Goal: Check status: Check status

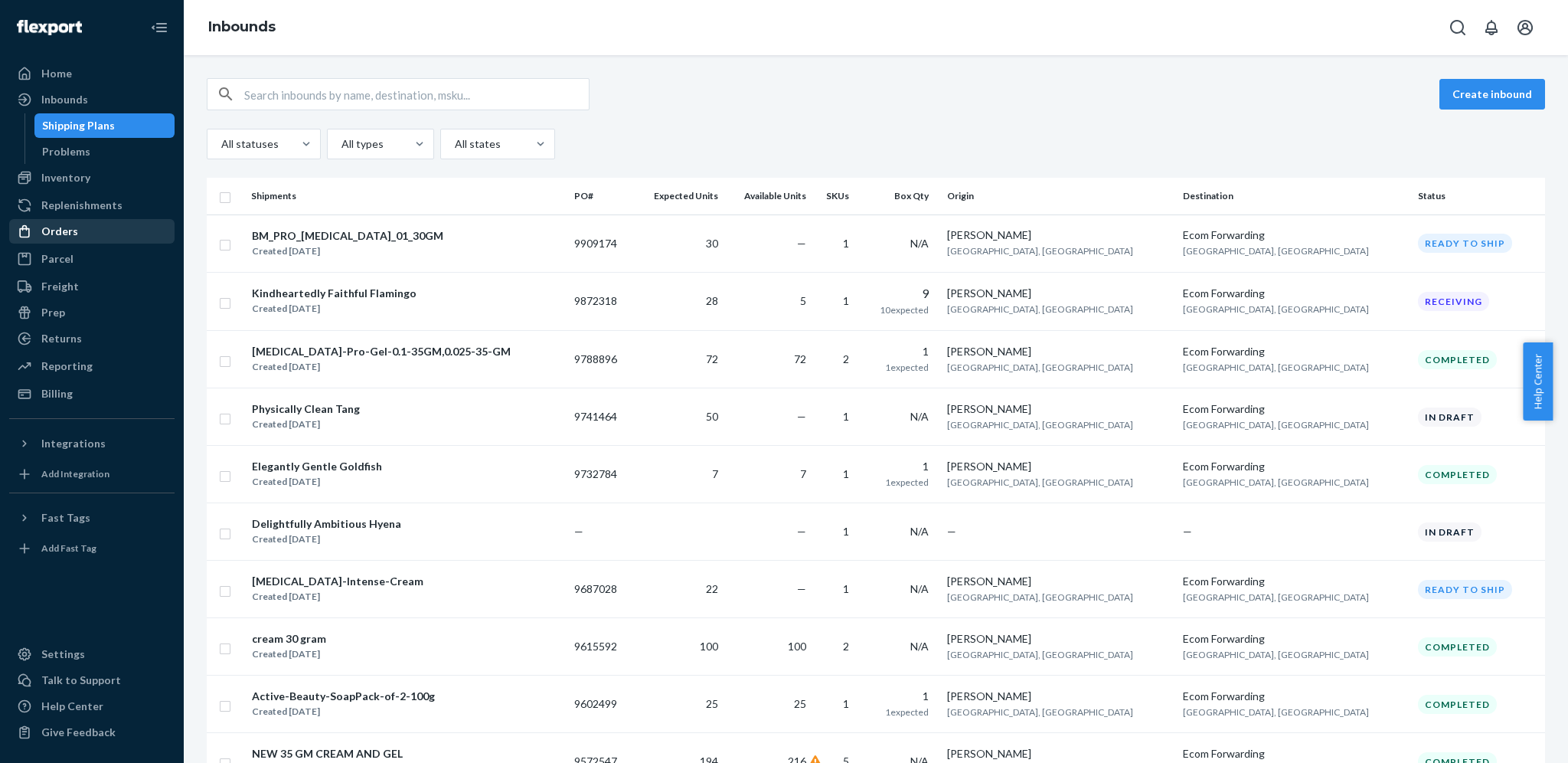
click at [84, 221] on div "Orders" at bounding box center [92, 232] width 162 height 22
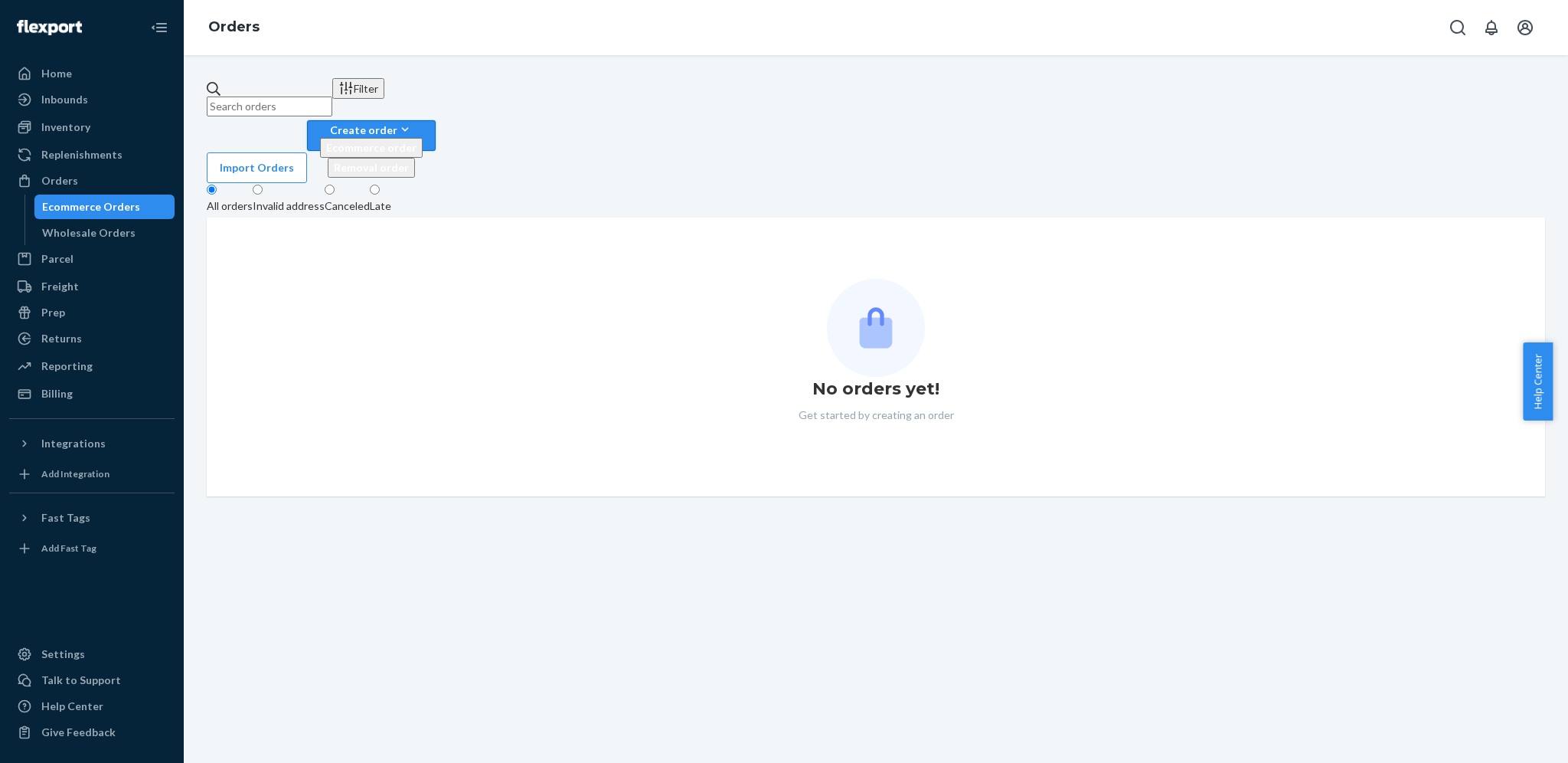
click at [423, 122] on div "Create order" at bounding box center [371, 130] width 103 height 16
click at [417, 141] on span "Ecommerce order" at bounding box center [371, 147] width 90 height 13
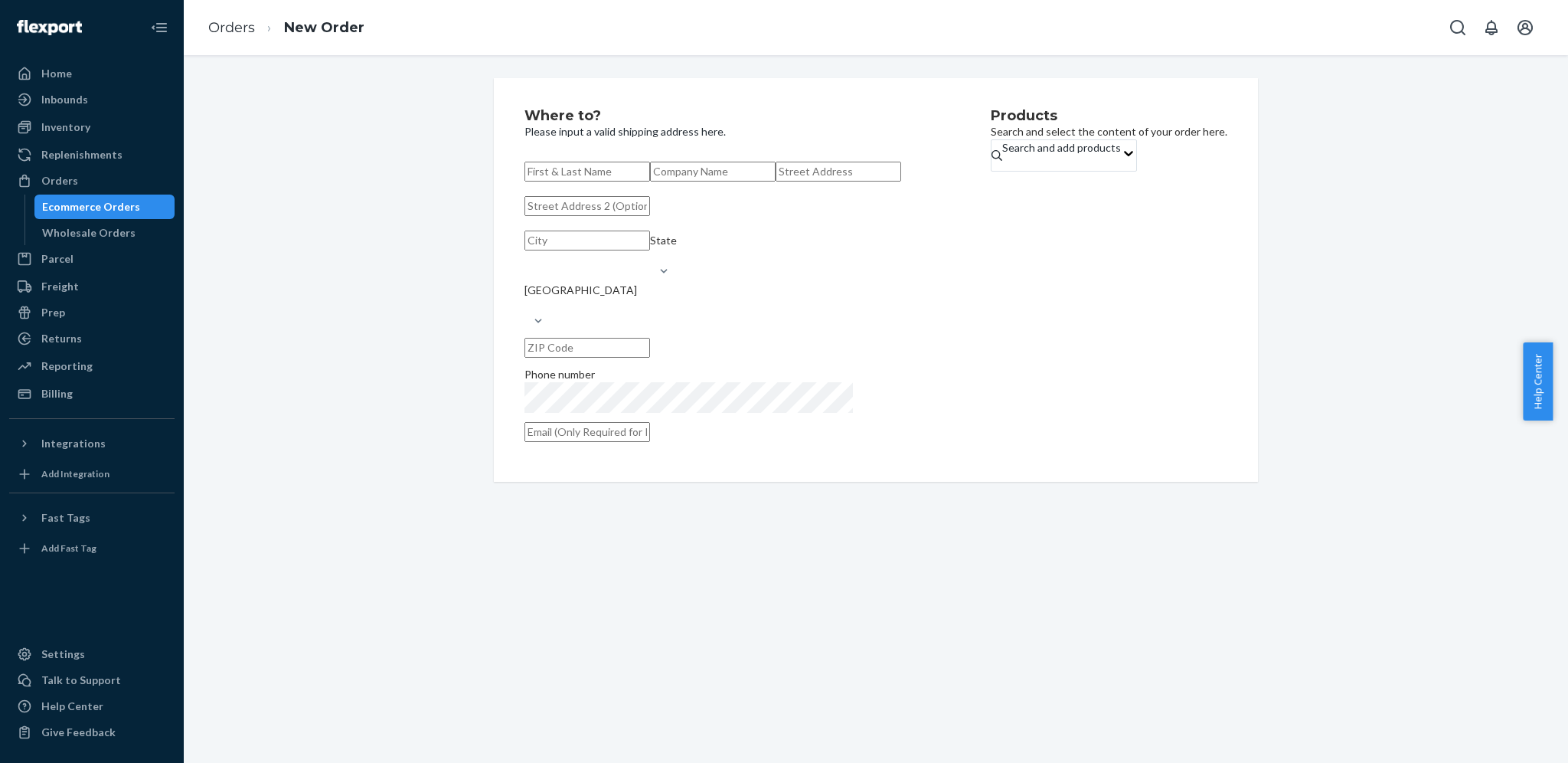
click at [650, 178] on input "text" at bounding box center [587, 171] width 125 height 20
type input "[PERSON_NAME] Ps-10875"
click at [693, 181] on input "text" at bounding box center [712, 171] width 125 height 20
click at [775, 181] on input "text" at bounding box center [838, 171] width 125 height 20
paste input "[STREET_ADDRESS]"
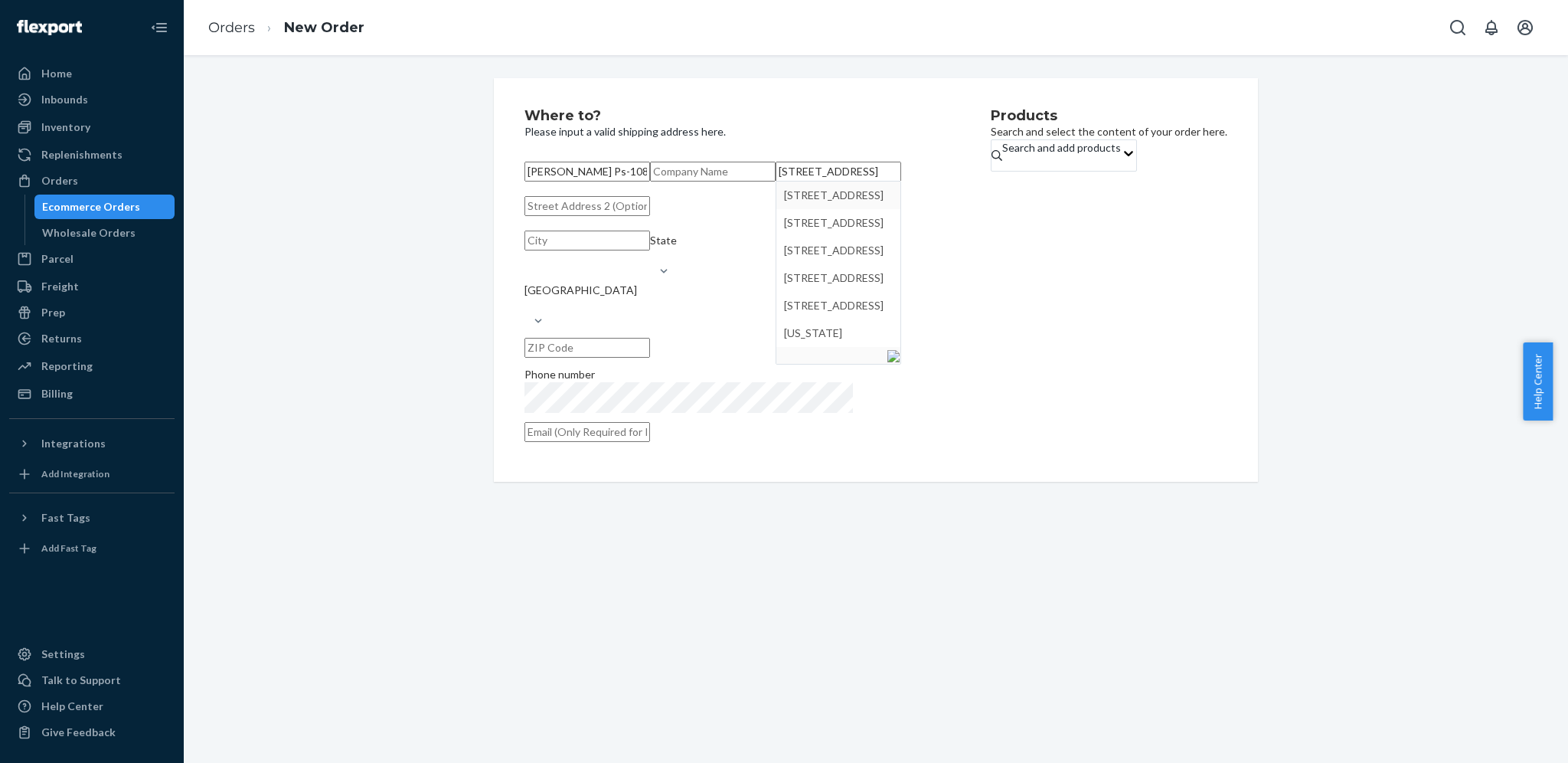
type input "[STREET_ADDRESS]"
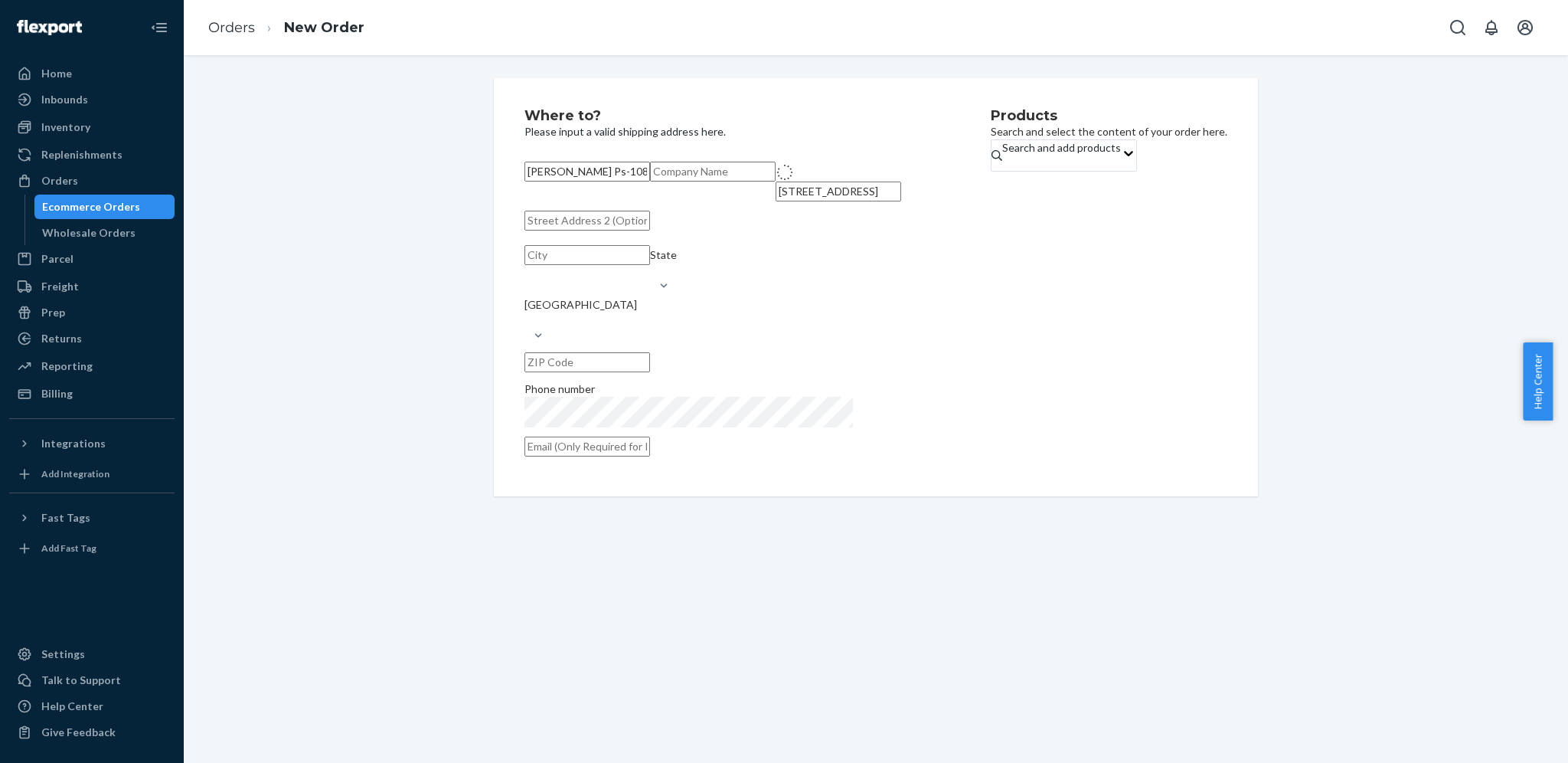
type input "[GEOGRAPHIC_DATA]"
type input "33195"
type input "[STREET_ADDRESS]"
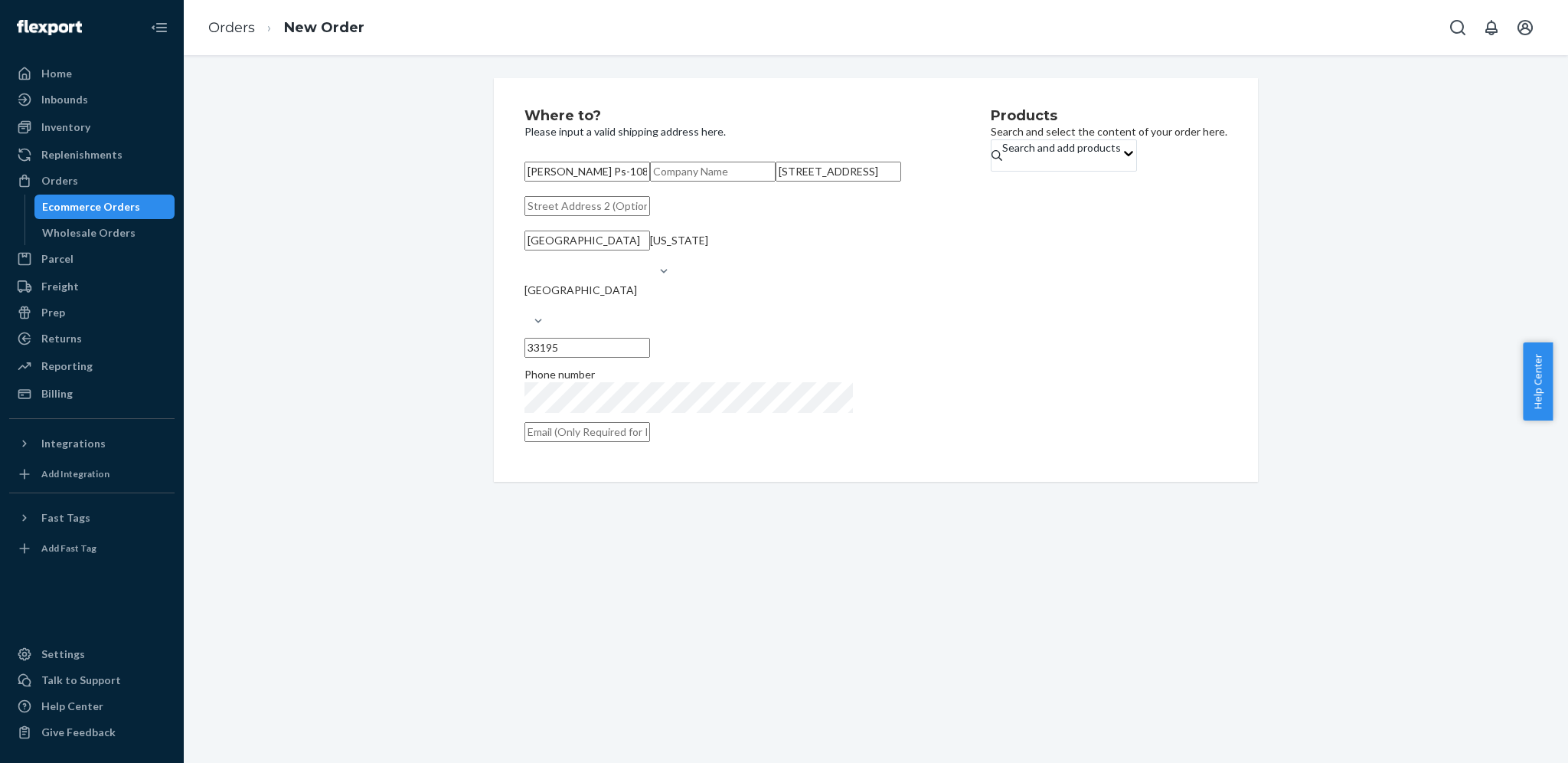
click at [582, 251] on input "[GEOGRAPHIC_DATA]" at bounding box center [587, 241] width 125 height 20
type input "[MEDICAL_DATA]"
click at [991, 395] on div "Products Search and select the content of your order here. Search and add produ…" at bounding box center [1109, 280] width 236 height 343
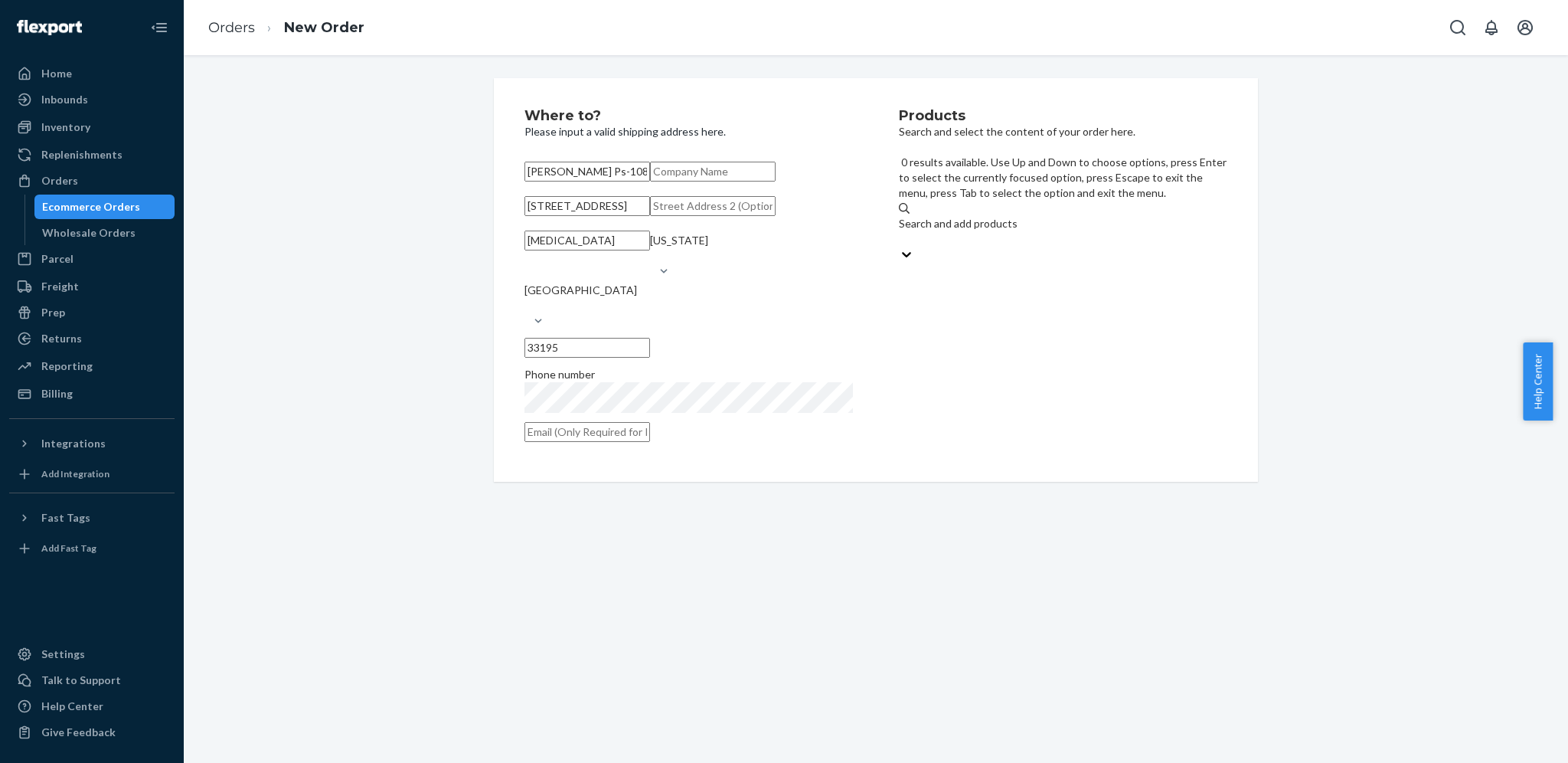
click at [1050, 216] on div "Search and add products" at bounding box center [1063, 231] width 328 height 31
click at [900, 231] on input "0 results available. Use Up and Down to choose options, press Enter to select t…" at bounding box center [900, 238] width 2 height 15
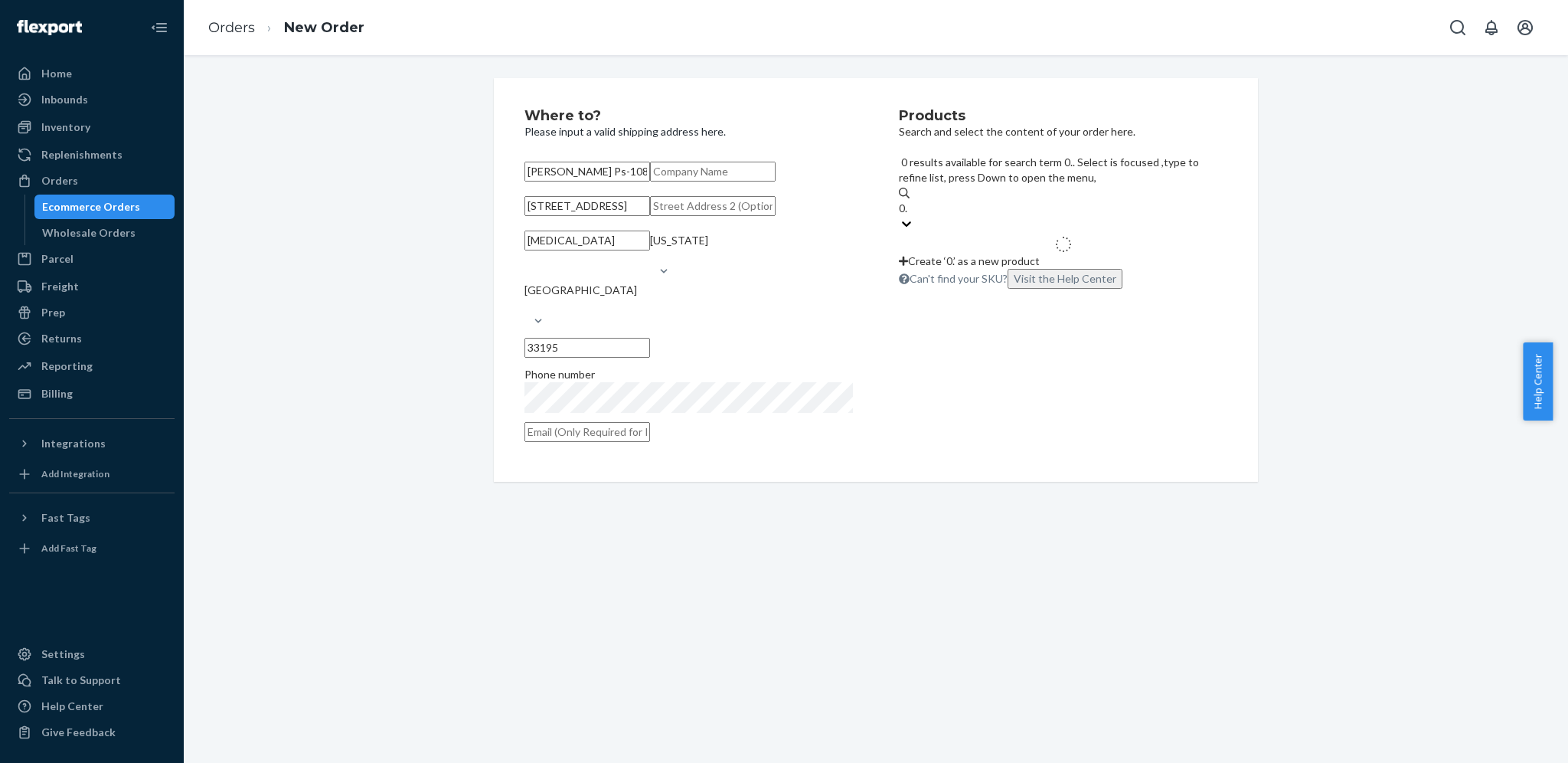
type input "0.1"
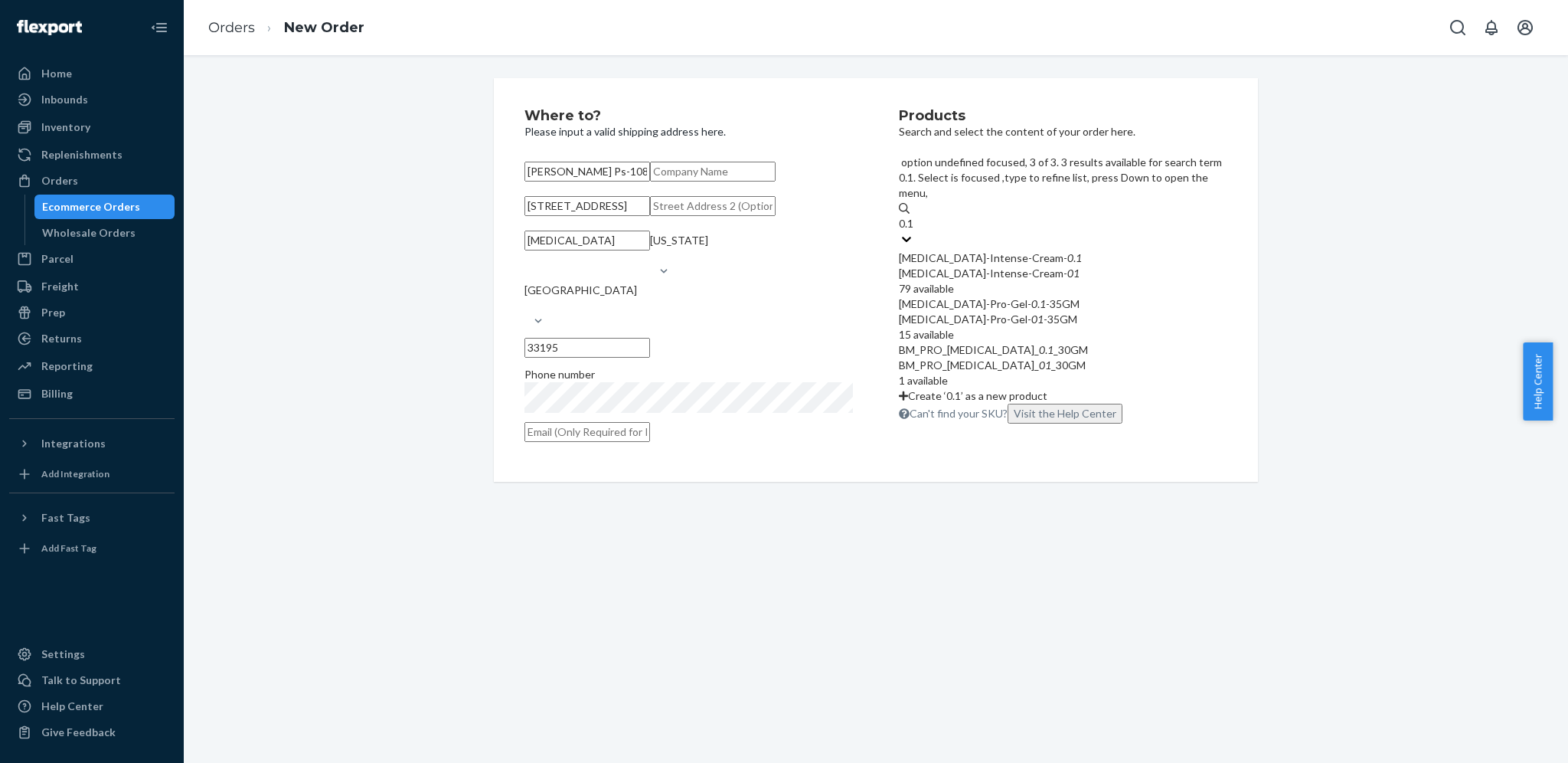
click at [992, 343] on div "BM_PRO_[MEDICAL_DATA]_ 0 . 1 _30GM" at bounding box center [1063, 350] width 328 height 15
click at [915, 231] on input "0.1" at bounding box center [907, 223] width 16 height 15
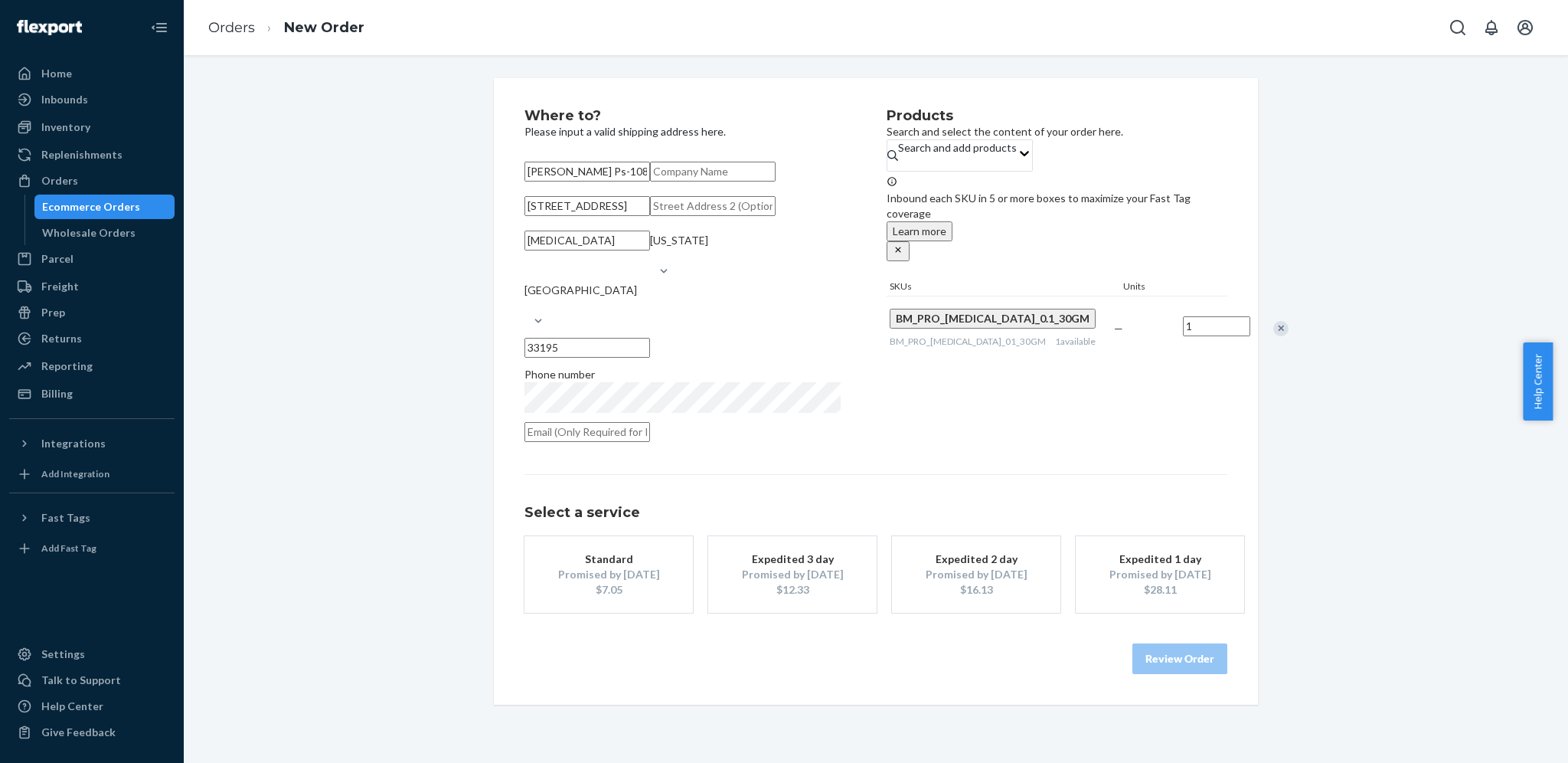
click at [606, 582] on div "Promised by [DATE]" at bounding box center [609, 574] width 123 height 15
click at [1141, 674] on button "Review Order" at bounding box center [1179, 658] width 95 height 31
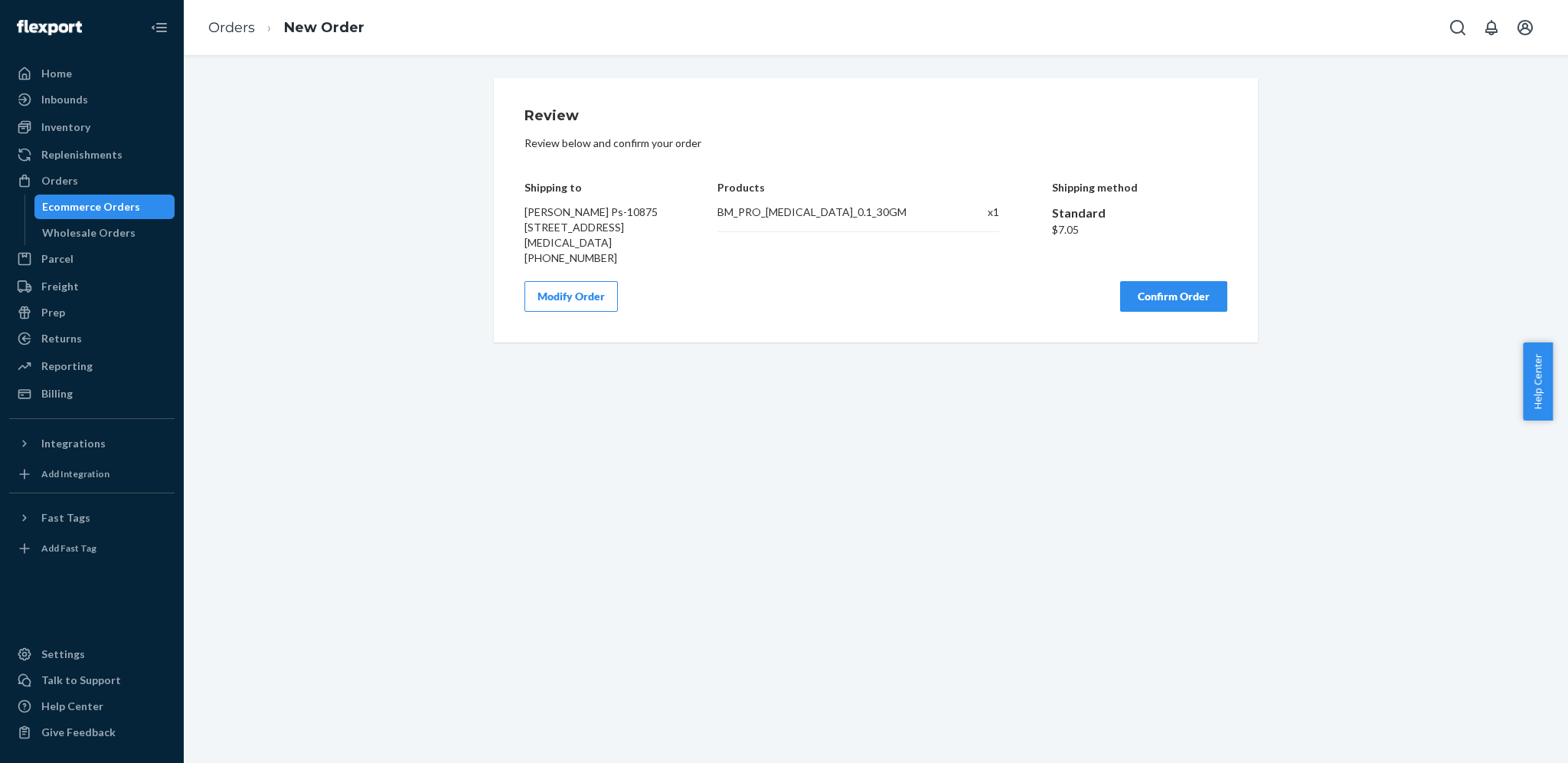
click at [1060, 226] on div "$7.05" at bounding box center [1140, 229] width 176 height 15
copy div "7.05"
click at [821, 260] on div "Products BM_PRO_[MEDICAL_DATA]_0.1_30GM x 1" at bounding box center [858, 212] width 281 height 107
click at [866, 272] on div "Review Review below and confirm your order Shipping to [PERSON_NAME] Ps-10875 […" at bounding box center [876, 210] width 702 height 203
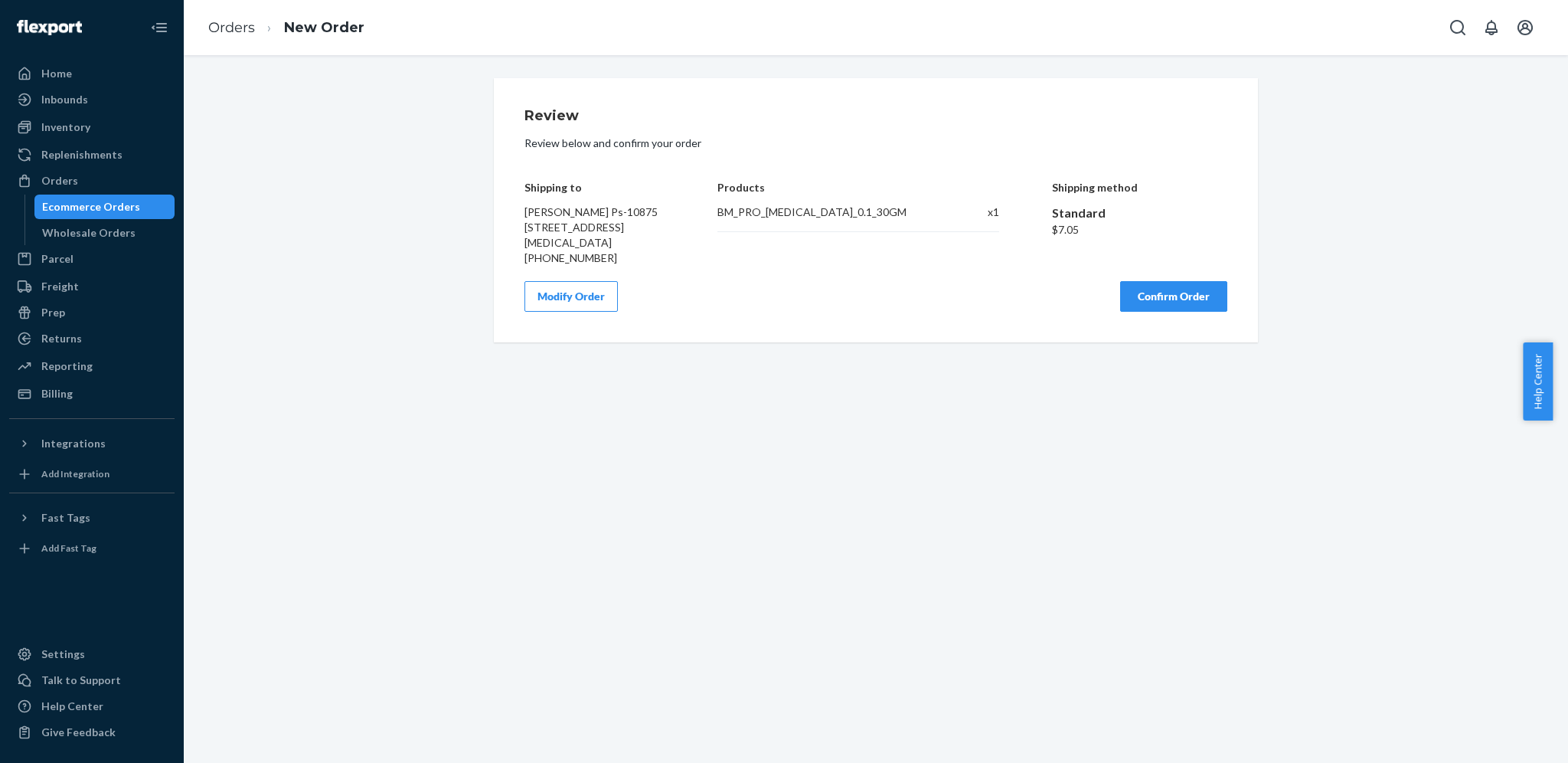
click at [1134, 305] on button "Confirm Order" at bounding box center [1173, 297] width 107 height 31
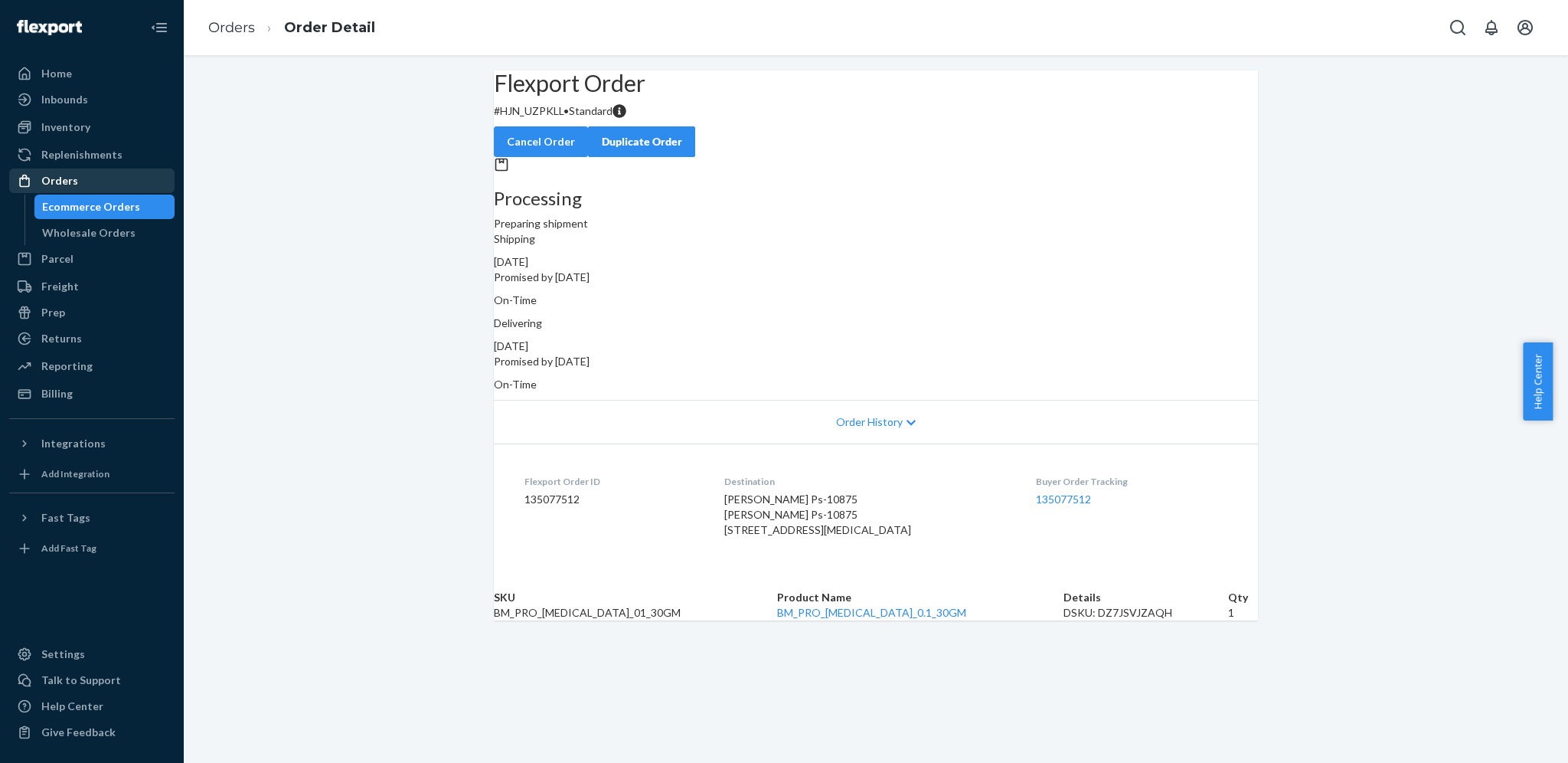
click at [59, 191] on link "Orders" at bounding box center [91, 180] width 165 height 24
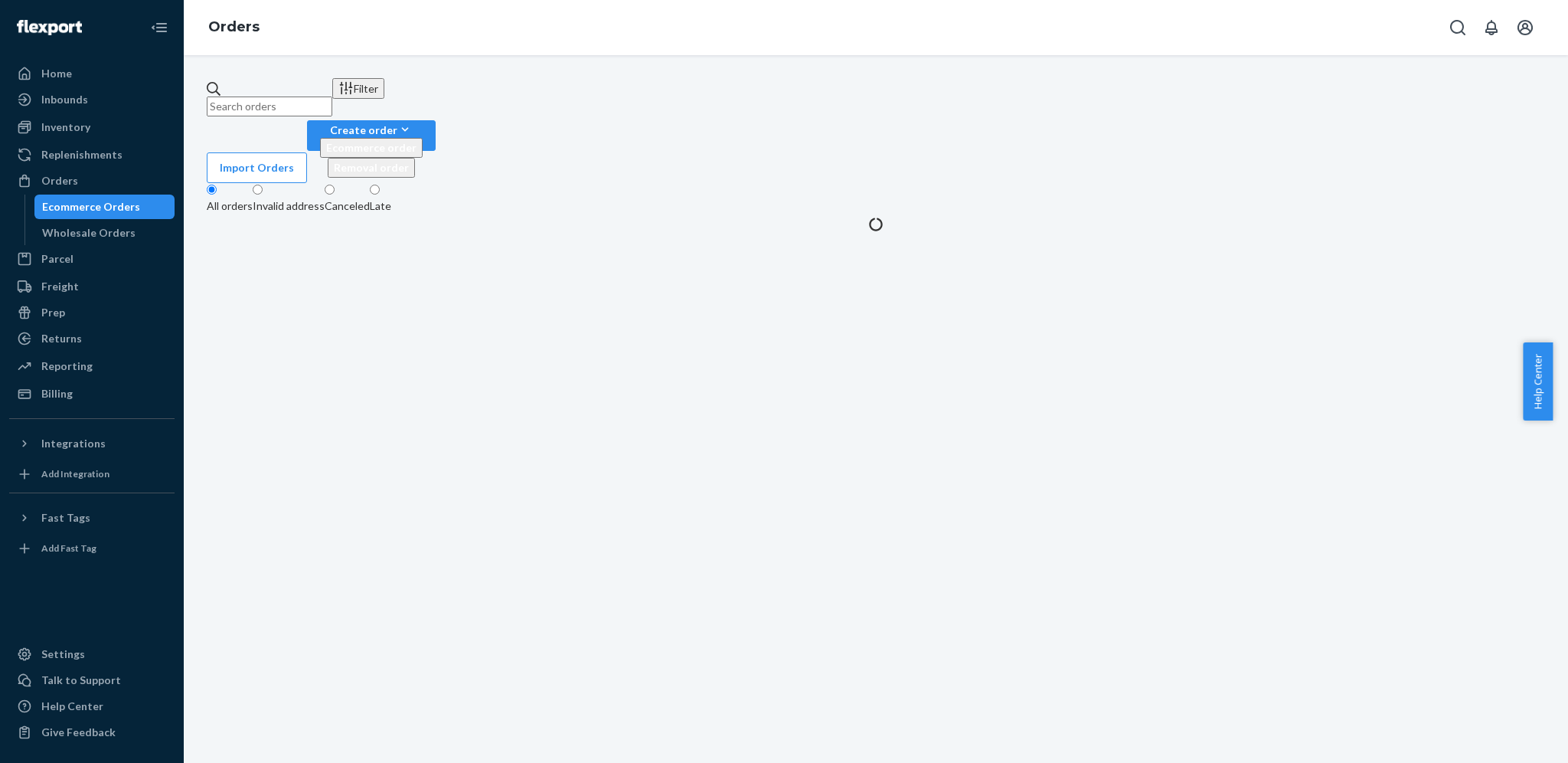
click at [332, 97] on input "text" at bounding box center [269, 106] width 125 height 20
paste input "[PERSON_NAME]"
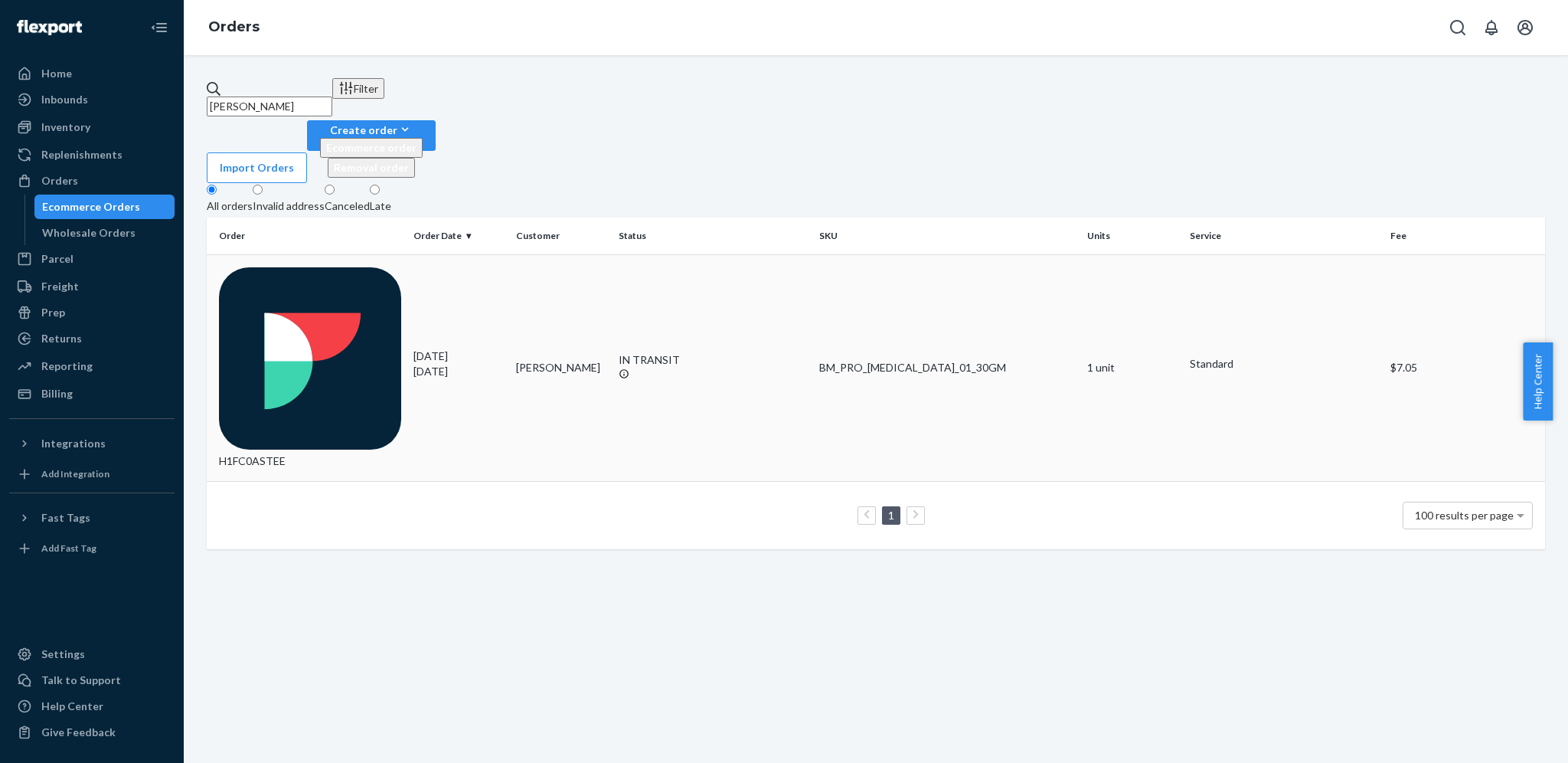
type input "[PERSON_NAME]"
click at [389, 254] on td "H1FC0ASTEE" at bounding box center [307, 367] width 200 height 226
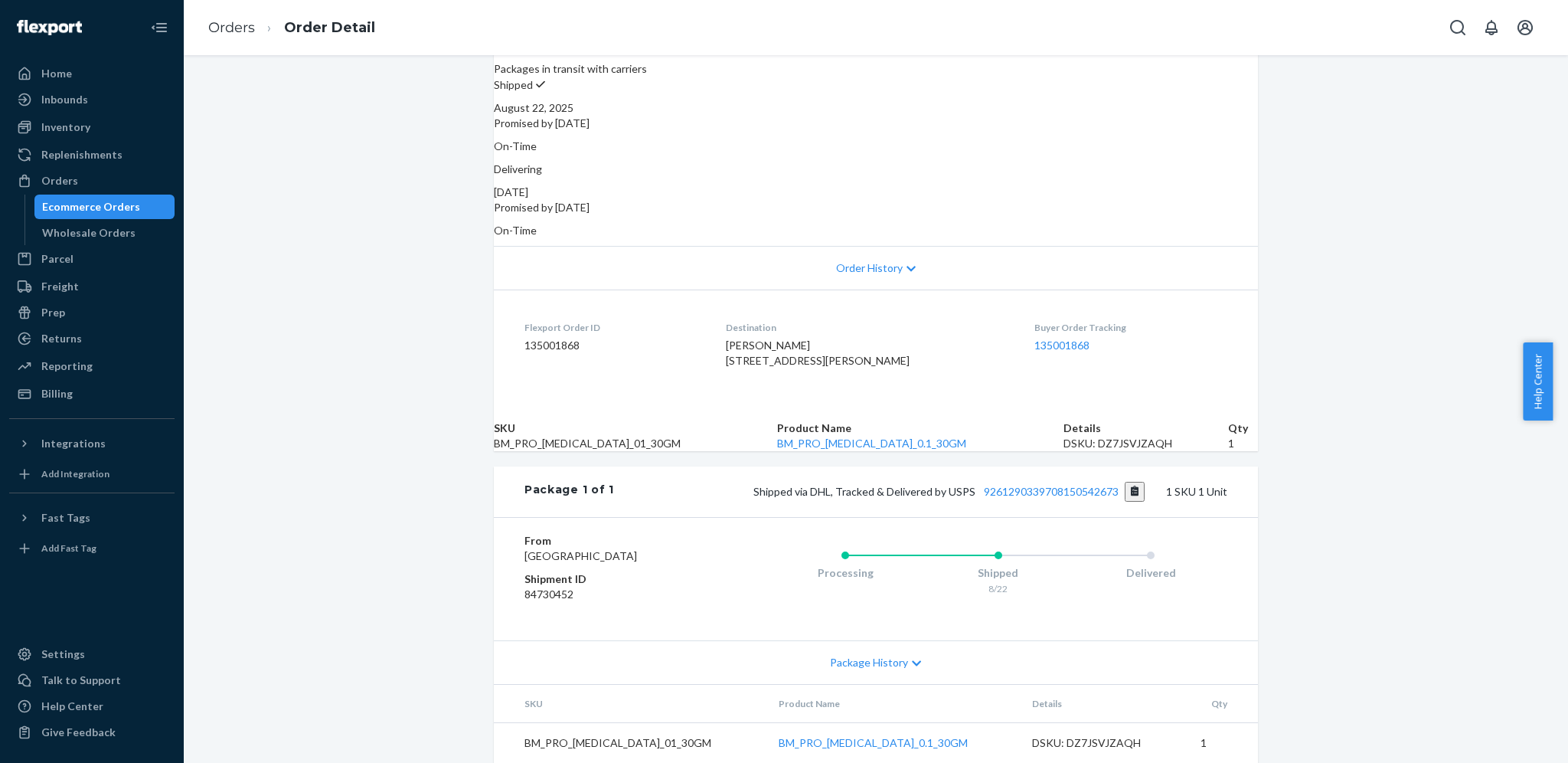
scroll to position [252, 0]
drag, startPoint x: 939, startPoint y: 464, endPoint x: 997, endPoint y: 461, distance: 58.1
click at [997, 484] on span "Shipped via DHL, Tracked & Delivered by USPS 9261290339708150542673" at bounding box center [949, 491] width 392 height 13
click at [945, 484] on span "Shipped via DHL, Tracked & Delivered by USPS 9261290339708150542673" at bounding box center [949, 491] width 392 height 13
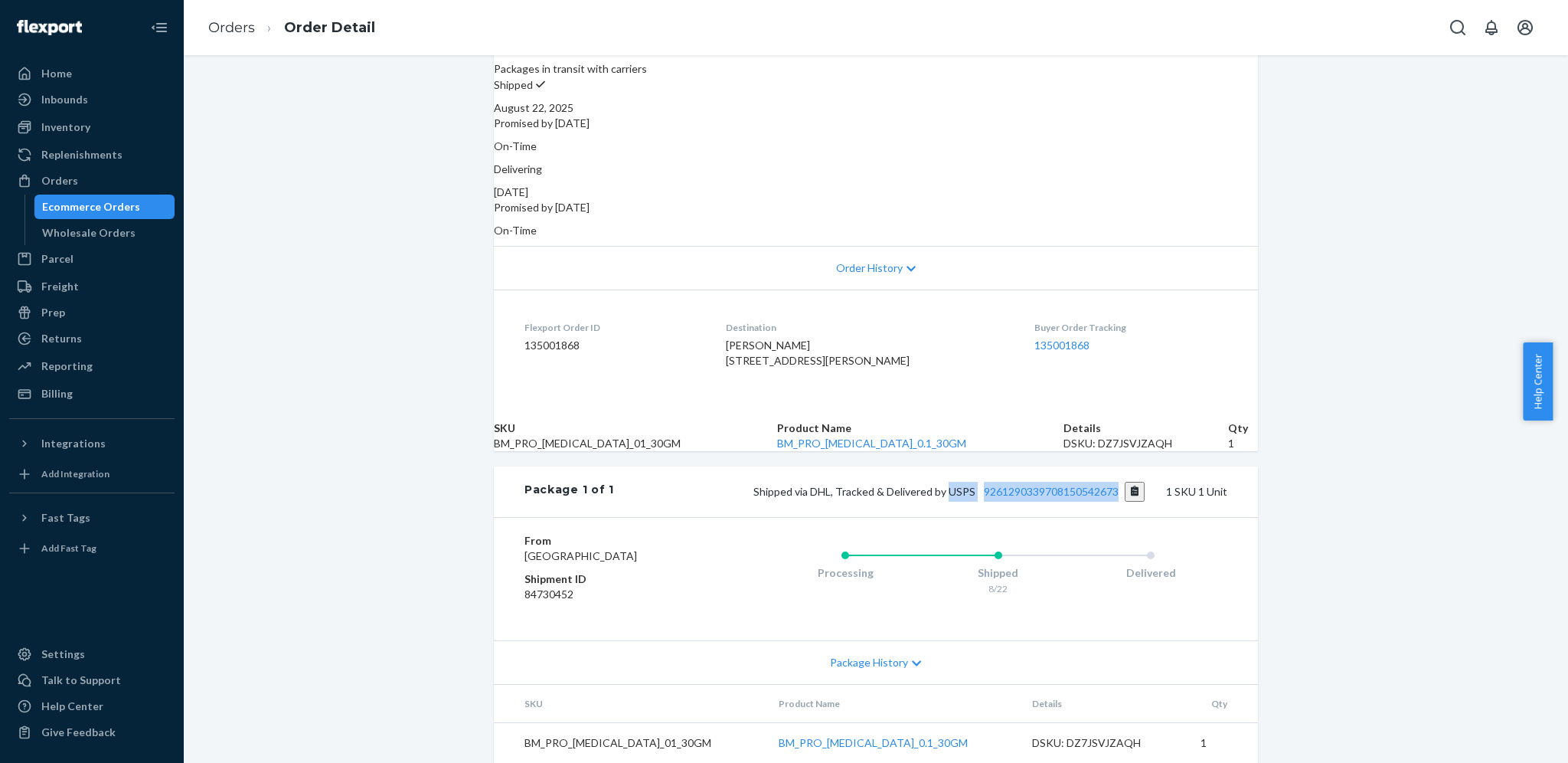
drag, startPoint x: 945, startPoint y: 456, endPoint x: 1159, endPoint y: 439, distance: 214.7
click at [1159, 466] on div "Package 1 of 1 Shipped via DHL, Tracked & Delivered by USPS 9261290339708150542…" at bounding box center [876, 492] width 764 height 51
copy span "USPS 9261290339708150542673"
click at [96, 188] on div "Orders" at bounding box center [92, 180] width 162 height 22
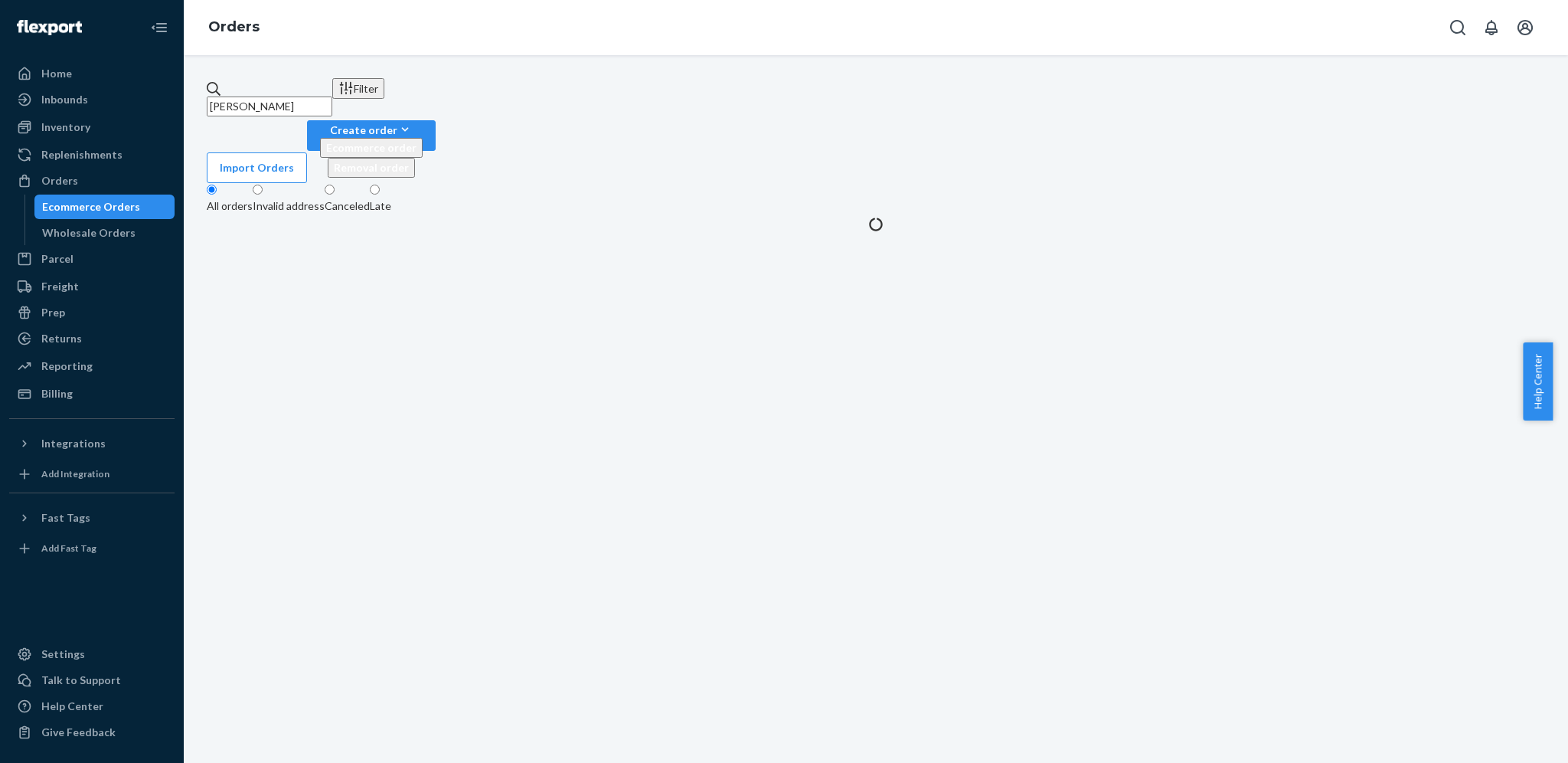
click at [332, 97] on input "[PERSON_NAME]" at bounding box center [269, 106] width 125 height 20
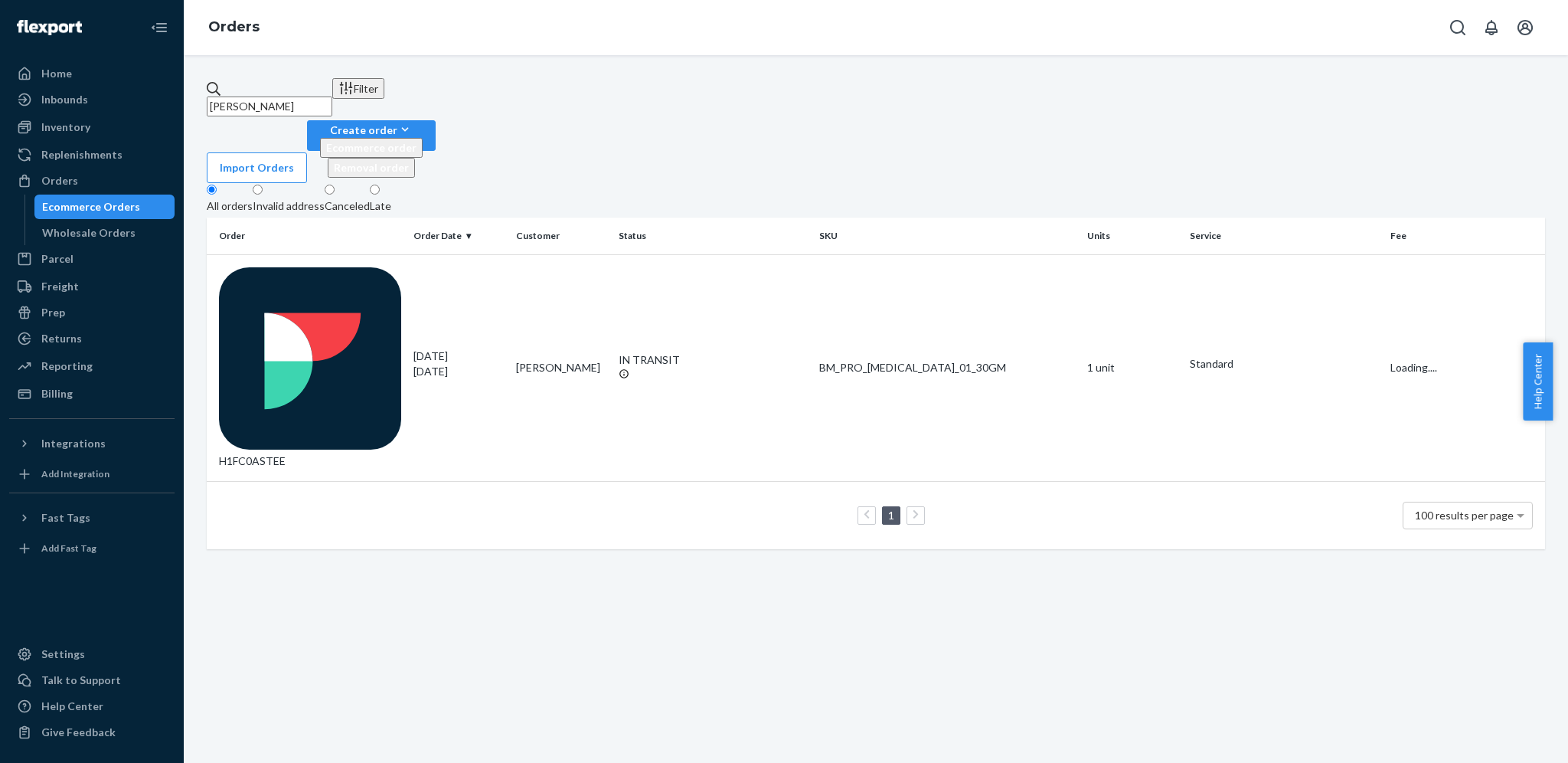
click at [332, 97] on input "[PERSON_NAME]" at bounding box center [269, 106] width 125 height 20
paste input "[PERSON_NAME]"
type input "[PERSON_NAME]"
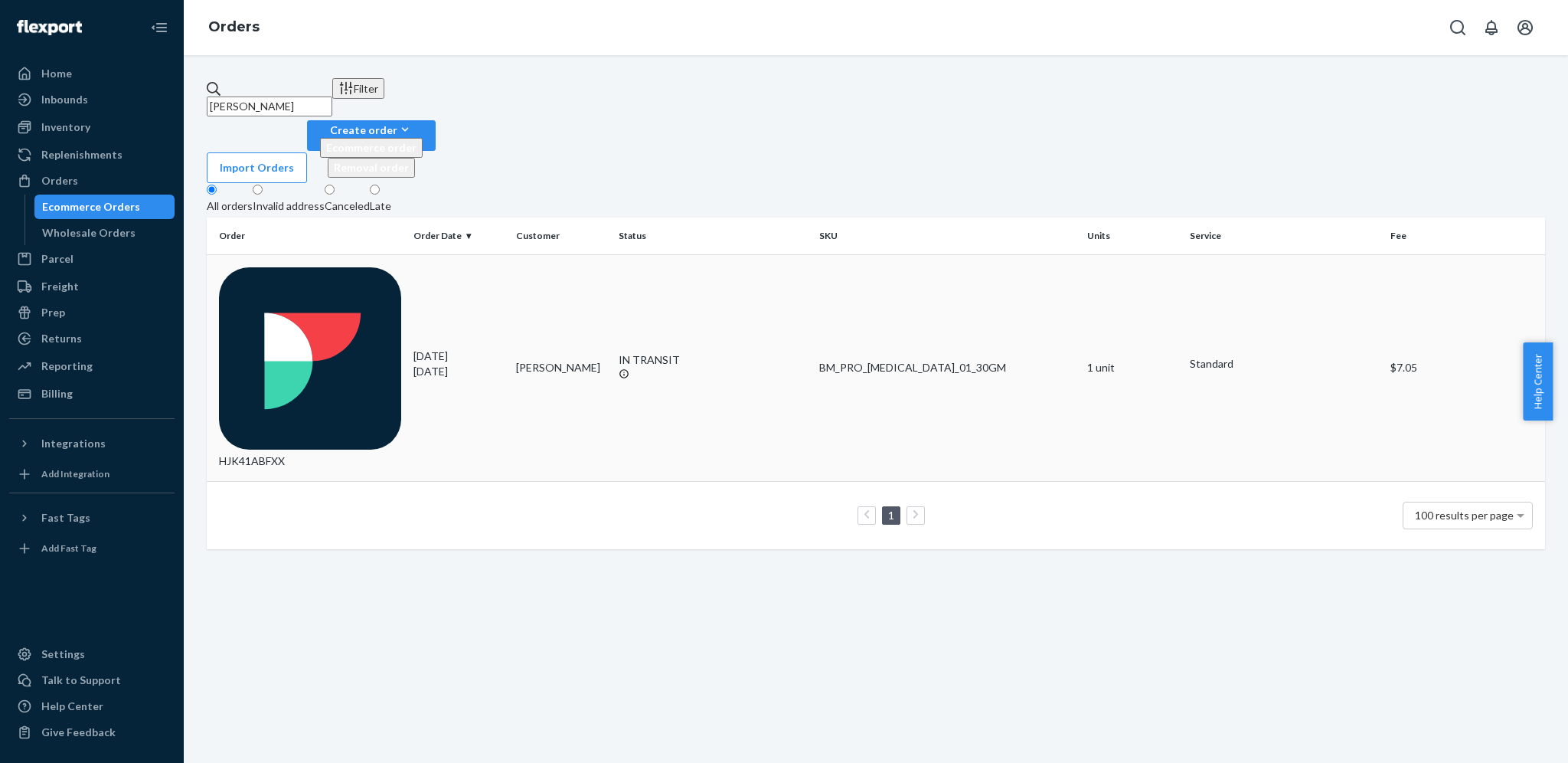
click at [414, 348] on div "[DATE] [DATE]" at bounding box center [458, 363] width 90 height 31
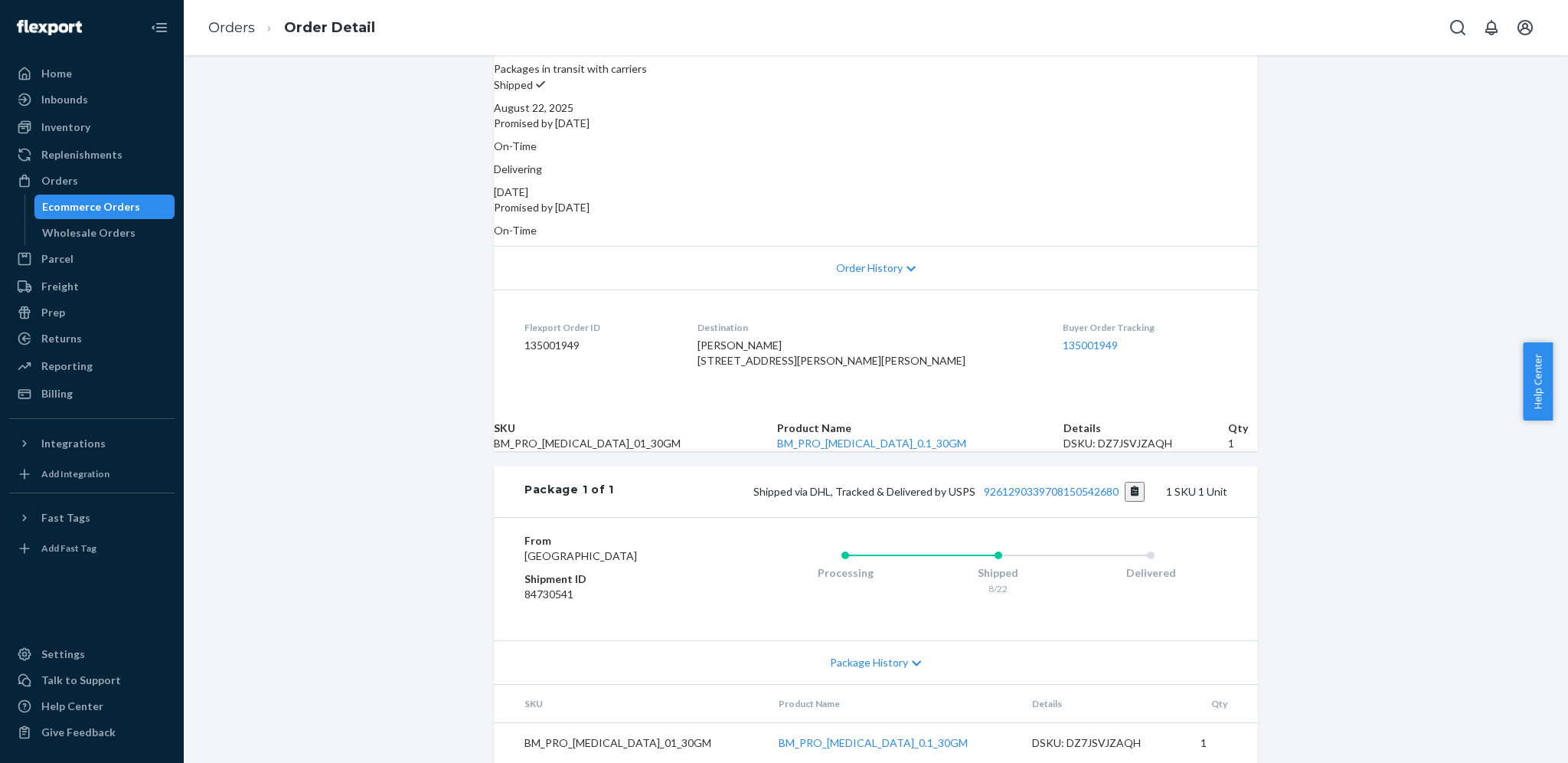
scroll to position [252, 0]
drag, startPoint x: 944, startPoint y: 456, endPoint x: 1138, endPoint y: 471, distance: 194.6
click at [1138, 471] on div "Package 1 of 1 Shipped via DHL, Tracked & Delivered by USPS 9261290339708150542…" at bounding box center [876, 492] width 764 height 51
copy span "USPS 9261290339708150542680"
click at [104, 187] on div "Orders" at bounding box center [92, 180] width 162 height 22
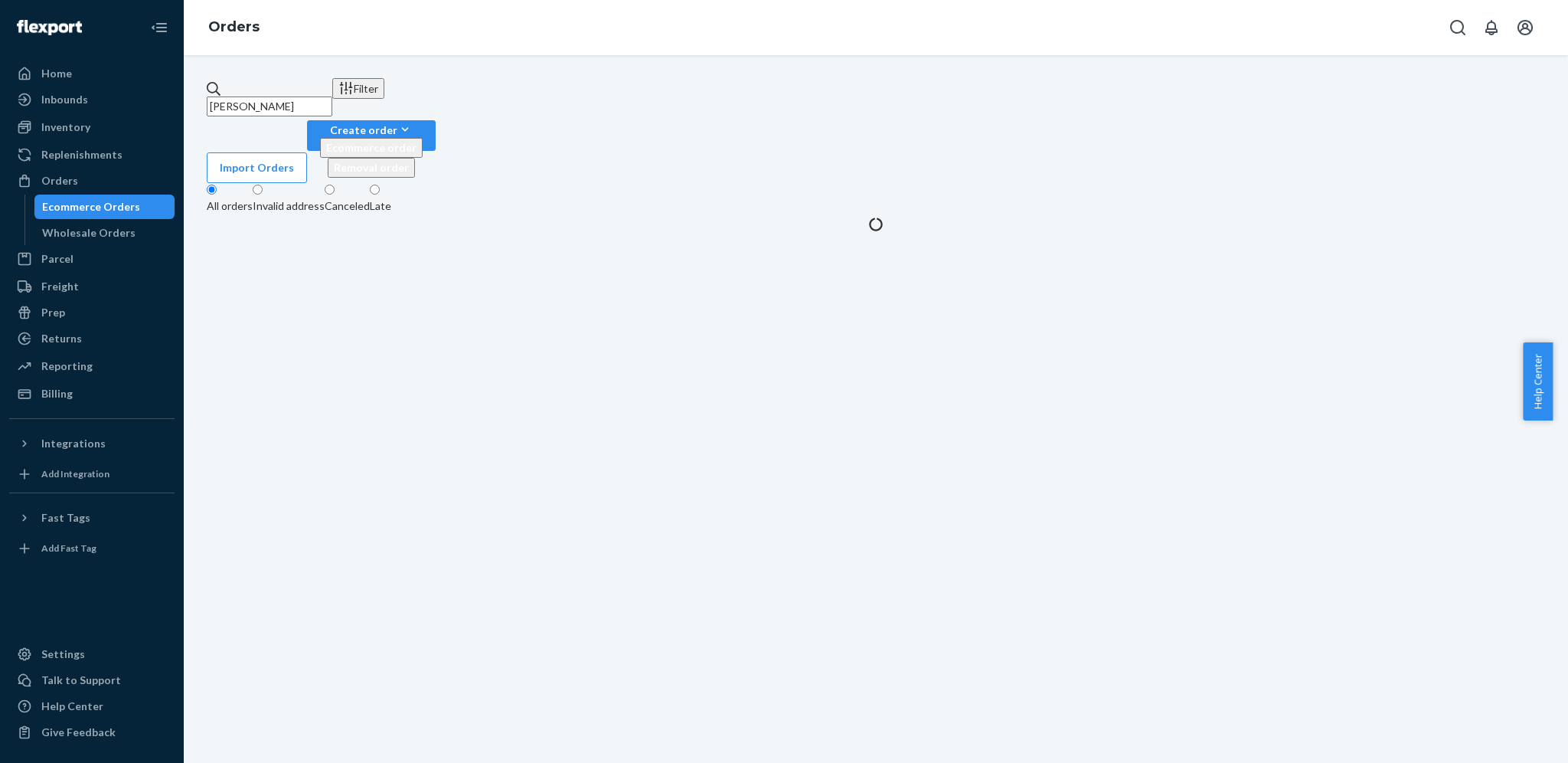
click at [332, 103] on input "[PERSON_NAME]" at bounding box center [269, 106] width 125 height 20
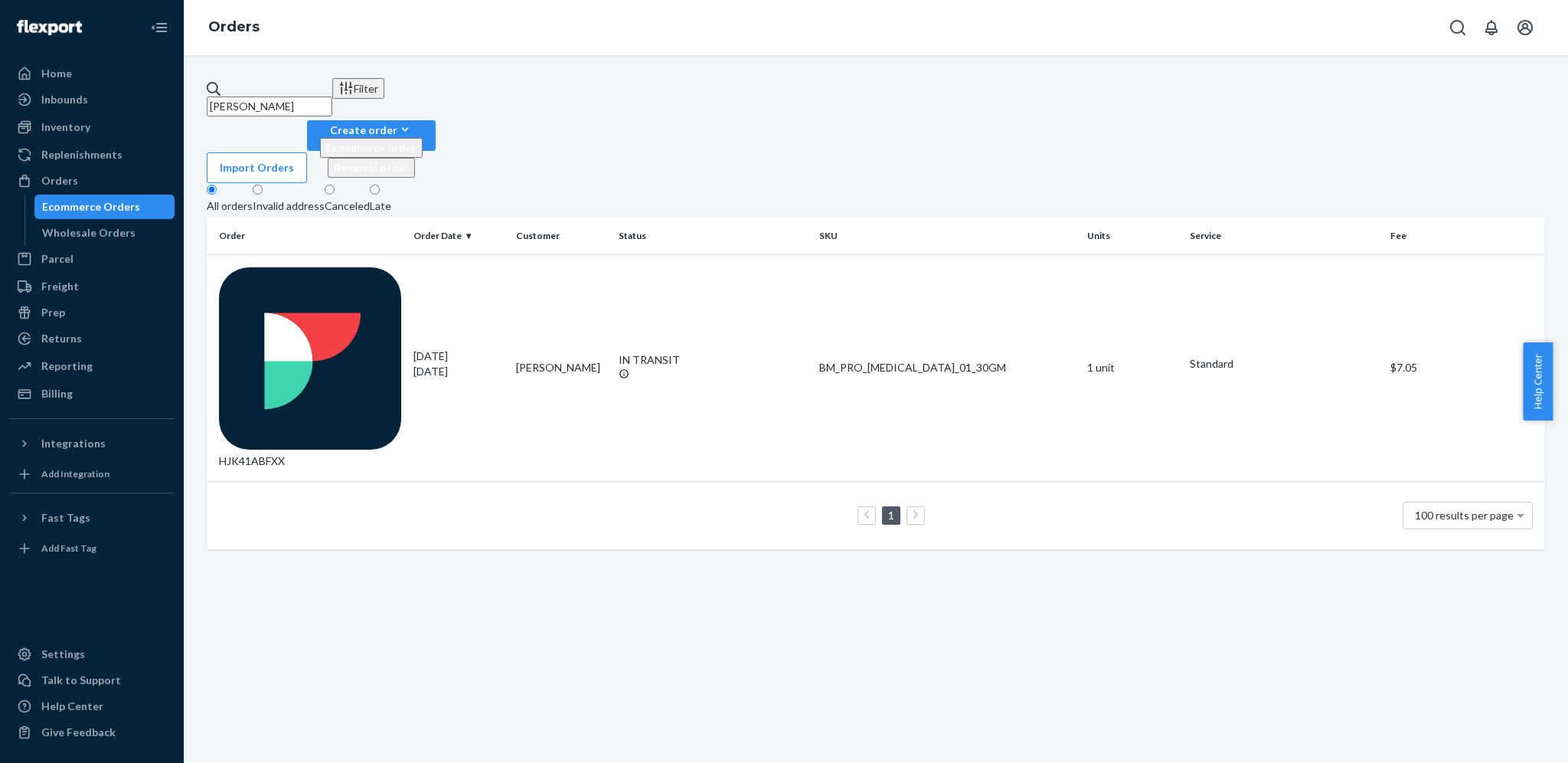
paste input "[PERSON_NAME]"
type input "[PERSON_NAME]"
click at [374, 254] on td "SKI4LCBKGX" at bounding box center [307, 367] width 200 height 226
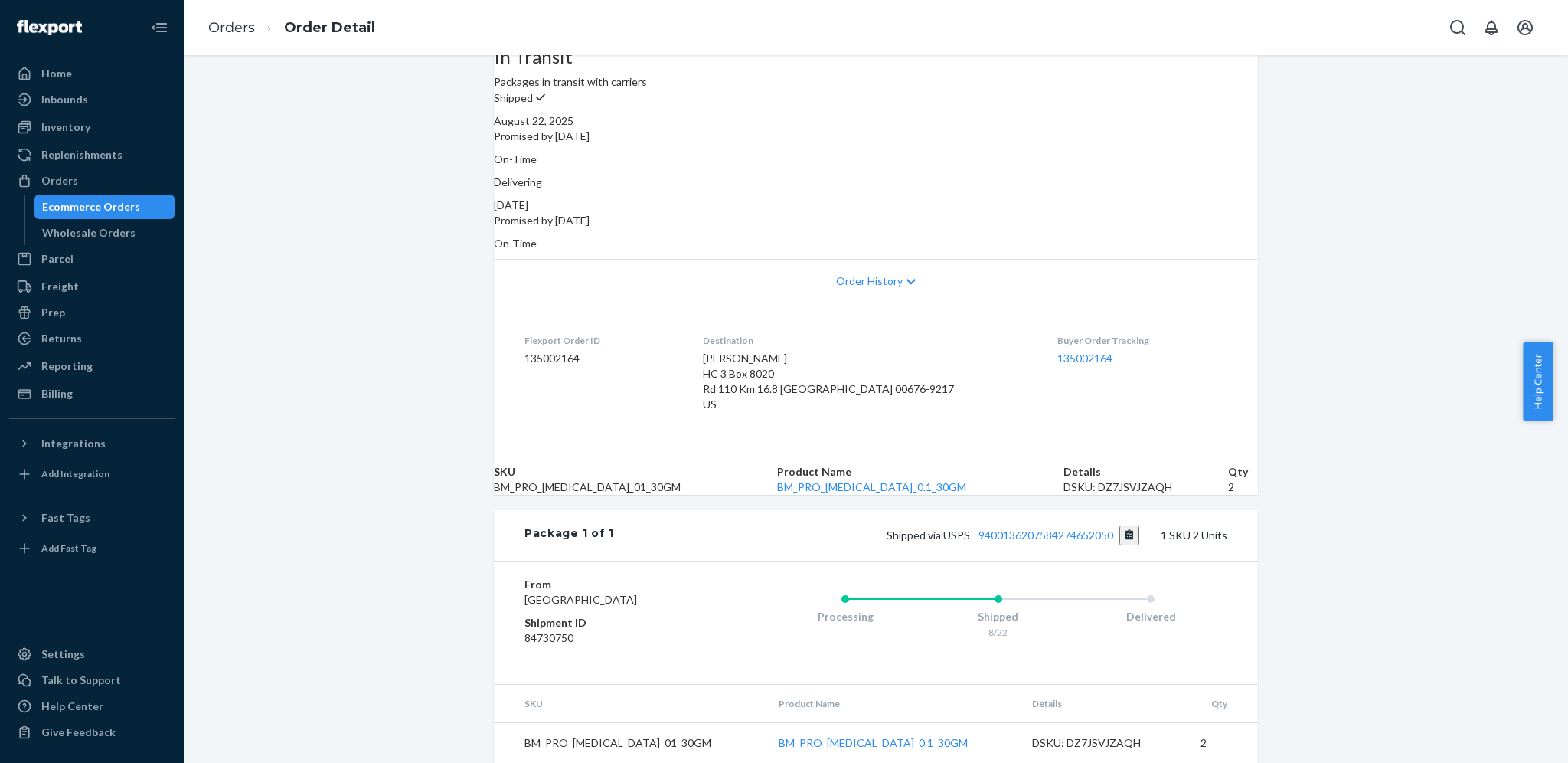
scroll to position [225, 0]
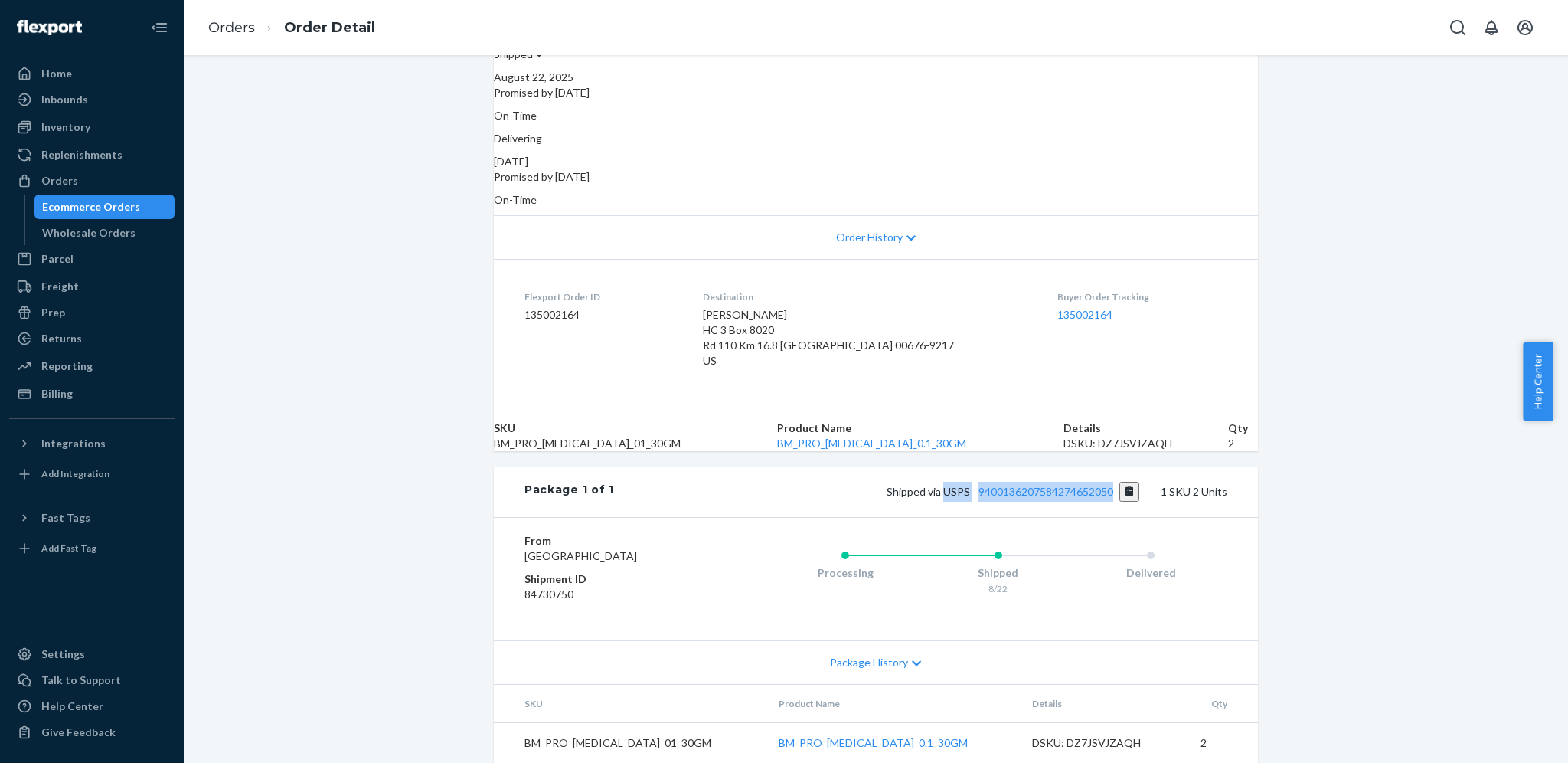
drag, startPoint x: 938, startPoint y: 501, endPoint x: 1136, endPoint y: 498, distance: 198.0
click at [1136, 498] on div "Shipped via USPS 9400136207584274652050 1 SKU 2 Units" at bounding box center [921, 492] width 613 height 20
copy span "USPS 9400136207584274652050"
click at [105, 188] on div "Orders" at bounding box center [92, 180] width 162 height 22
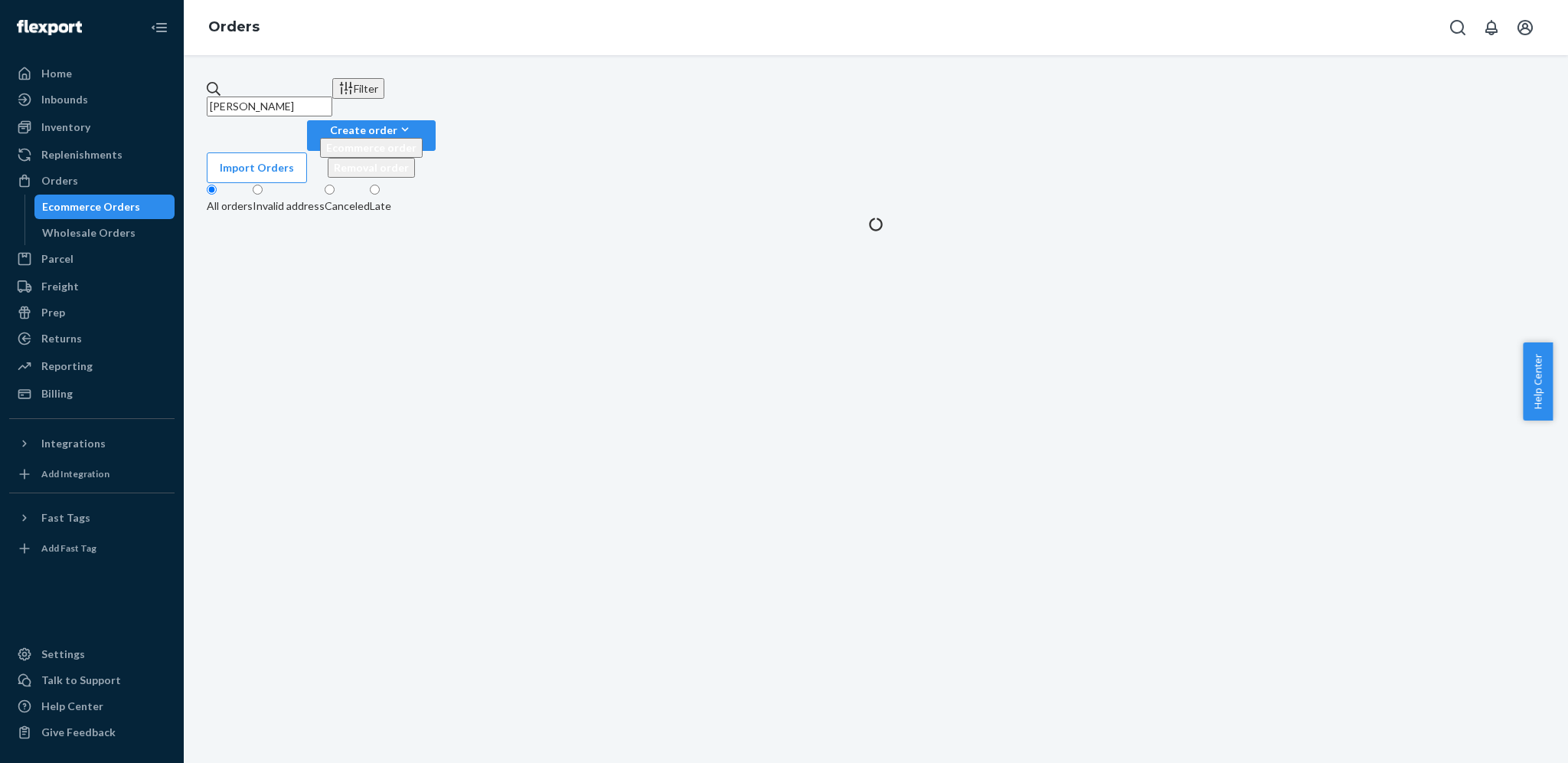
click at [332, 97] on input "[PERSON_NAME]" at bounding box center [269, 106] width 125 height 20
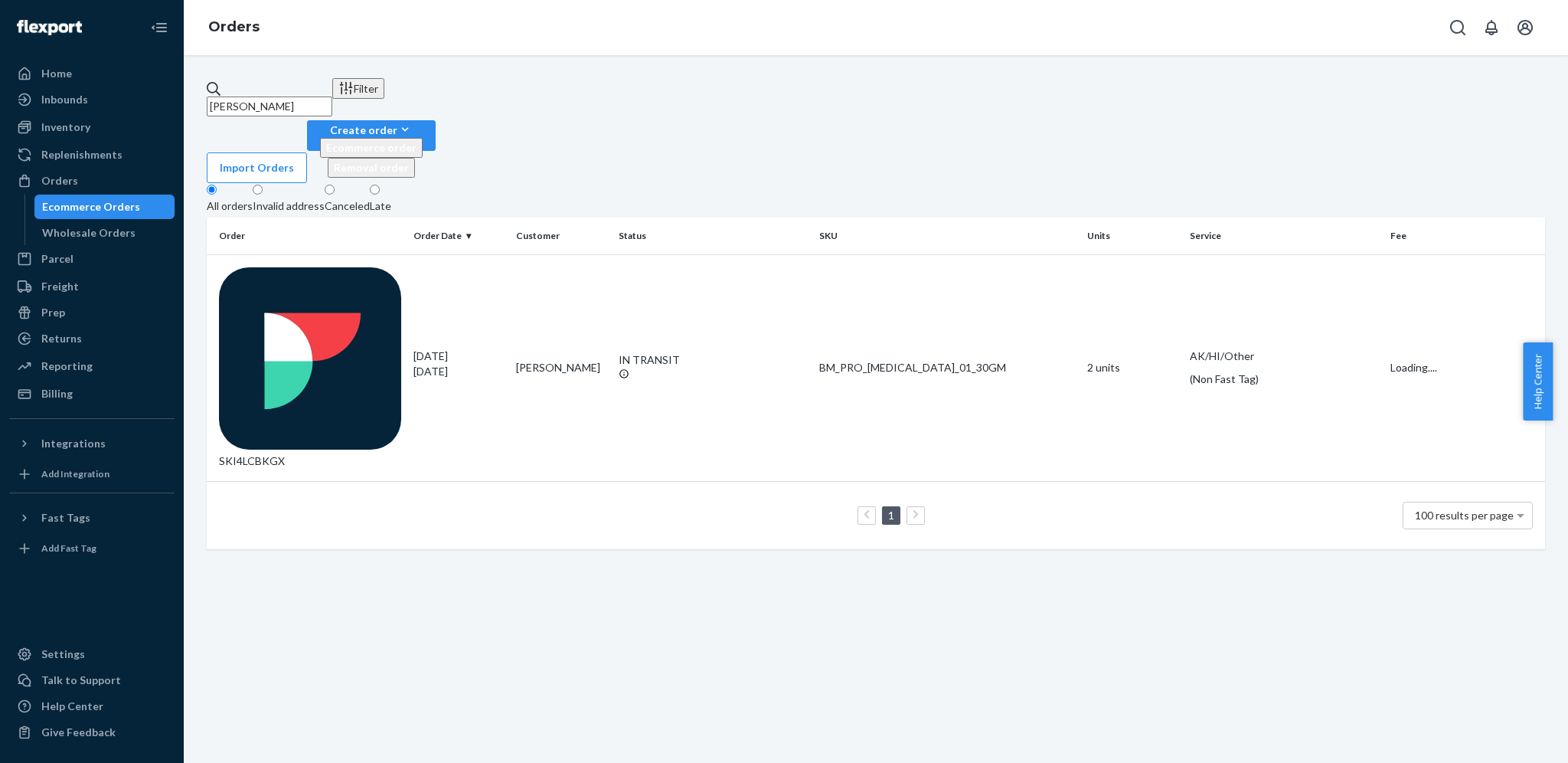
click at [332, 97] on input "[PERSON_NAME]" at bounding box center [269, 106] width 125 height 20
paste input "[PERSON_NAME]"
type input "[PERSON_NAME]"
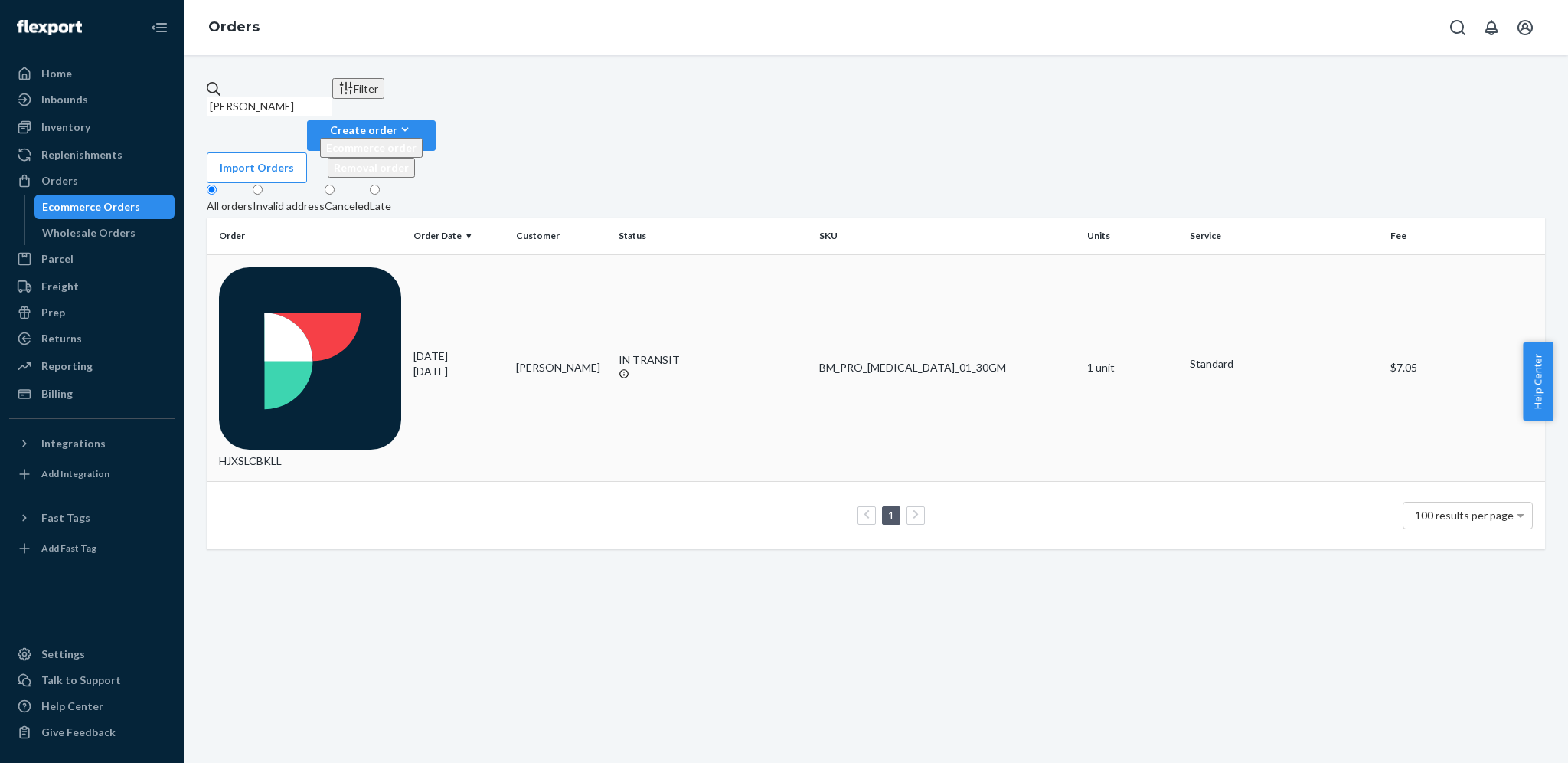
click at [463, 348] on div "[DATE] [DATE]" at bounding box center [458, 363] width 90 height 31
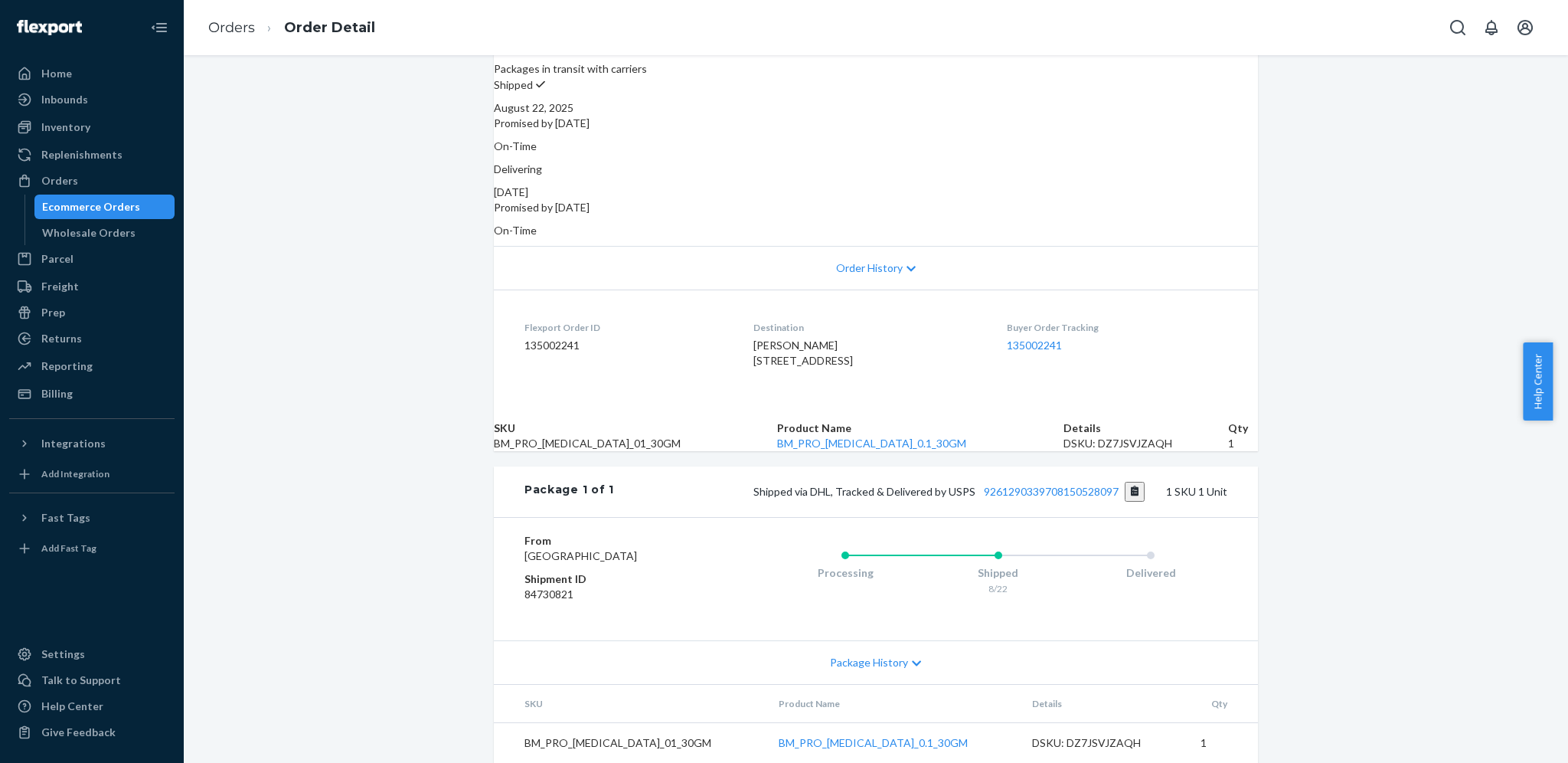
scroll to position [243, 0]
drag, startPoint x: 944, startPoint y: 471, endPoint x: 1113, endPoint y: 458, distance: 169.5
click at [1113, 482] on div "Shipped via DHL, Tracked & Delivered by USPS 9261290339708150528097 1 SKU 1 Unit" at bounding box center [921, 492] width 613 height 20
copy span "USPS 9261290339708150528097"
